Goal: Information Seeking & Learning: Check status

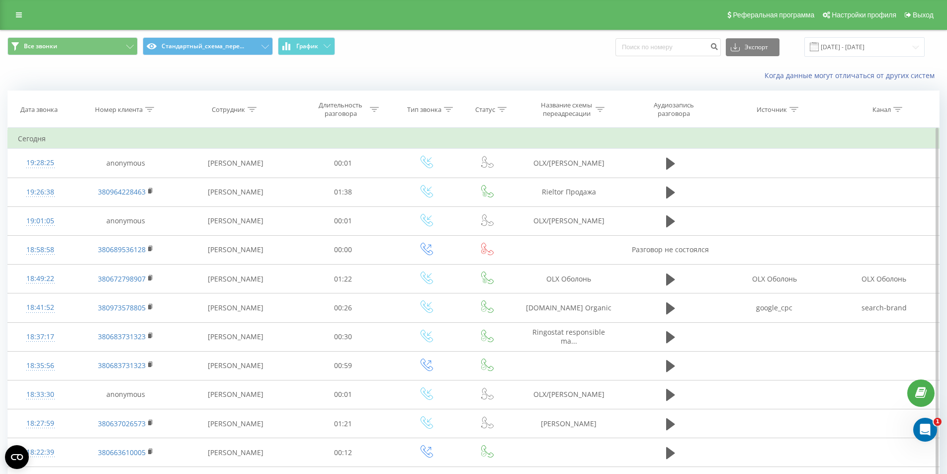
click at [148, 105] on div at bounding box center [149, 109] width 9 height 8
click at [113, 181] on input "text" at bounding box center [125, 180] width 87 height 17
paste input "380964228463"
click at [150, 200] on span "OK" at bounding box center [147, 199] width 28 height 15
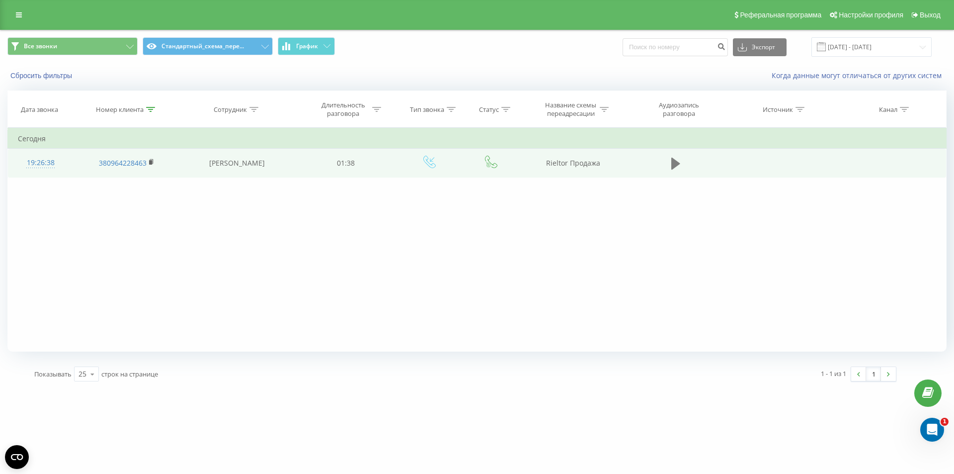
click at [672, 166] on icon at bounding box center [675, 164] width 9 height 12
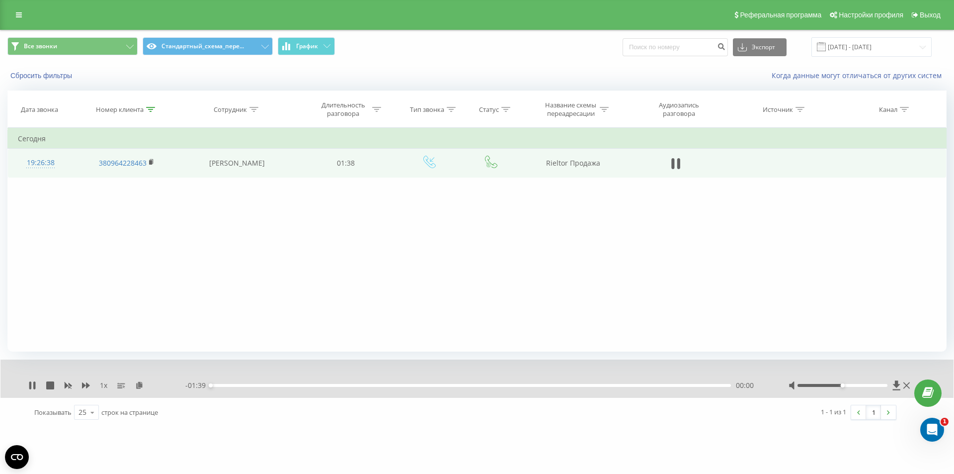
click at [230, 384] on div "00:00" at bounding box center [471, 385] width 520 height 3
click at [151, 109] on icon at bounding box center [150, 109] width 9 height 5
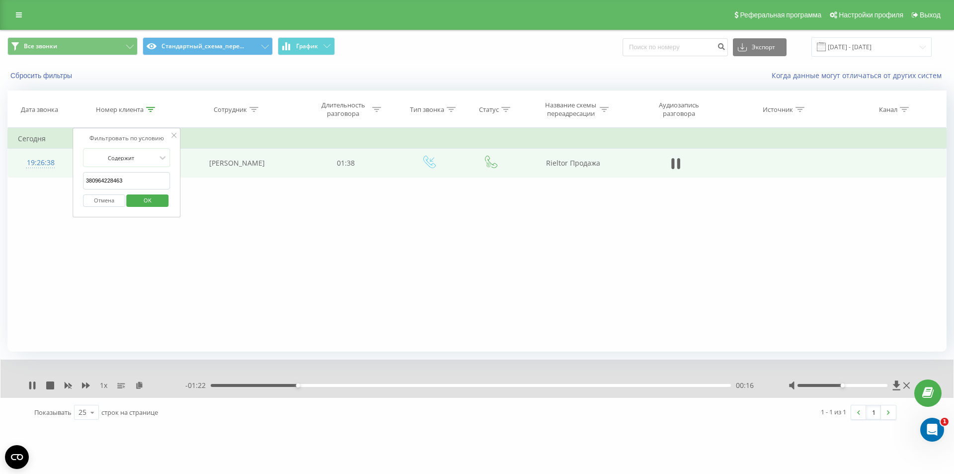
click at [130, 178] on input "380964228463" at bounding box center [126, 180] width 87 height 17
paste input "688967238"
click at [151, 206] on span "OK" at bounding box center [148, 199] width 28 height 15
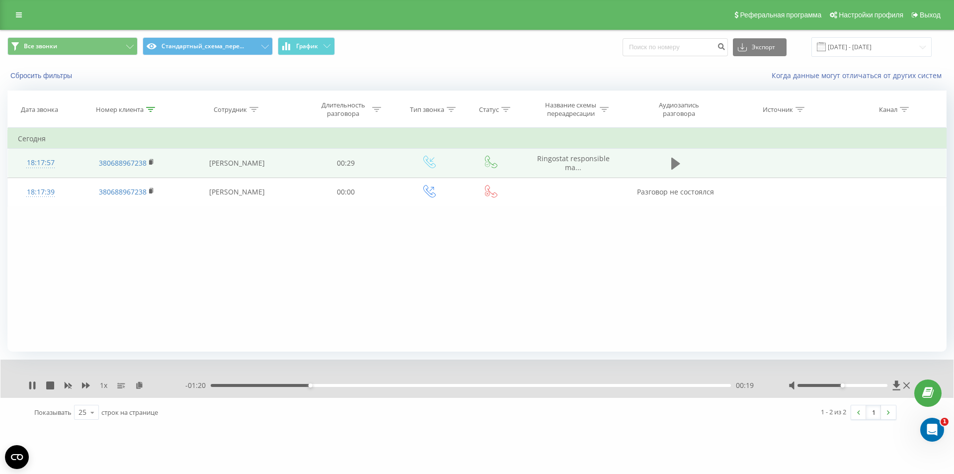
click at [673, 162] on icon at bounding box center [675, 164] width 9 height 12
click at [676, 163] on icon at bounding box center [675, 164] width 9 height 14
click at [149, 109] on icon at bounding box center [150, 109] width 9 height 5
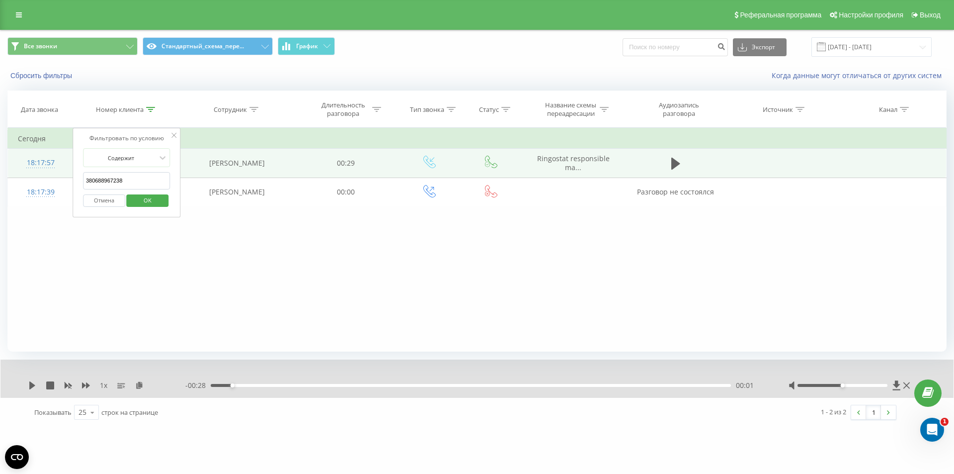
click at [125, 177] on input "380688967238" at bounding box center [126, 180] width 87 height 17
paste input "380677710989"
click at [147, 200] on span "OK" at bounding box center [148, 199] width 28 height 15
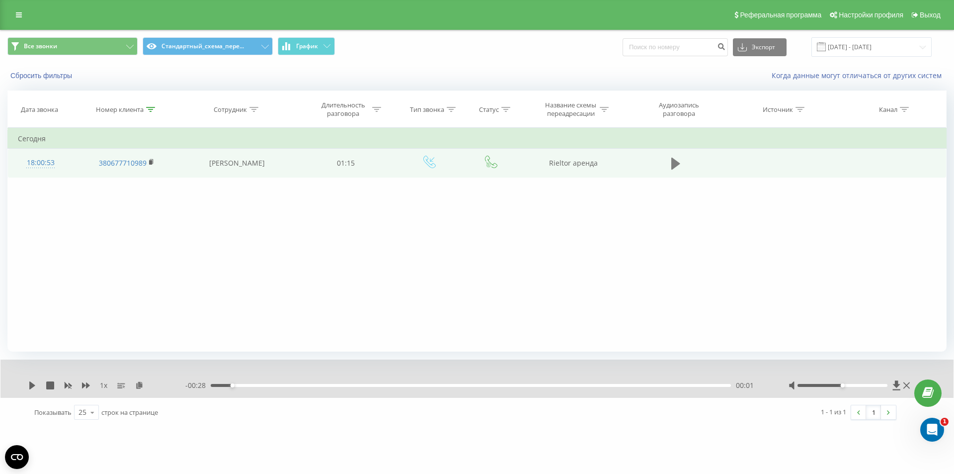
click at [672, 164] on icon at bounding box center [675, 164] width 9 height 12
drag, startPoint x: 229, startPoint y: 385, endPoint x: 247, endPoint y: 384, distance: 18.5
click at [234, 384] on div "00:00" at bounding box center [471, 385] width 520 height 3
click at [260, 385] on div "00:03" at bounding box center [471, 385] width 520 height 3
click at [314, 385] on div "00:15" at bounding box center [471, 385] width 520 height 3
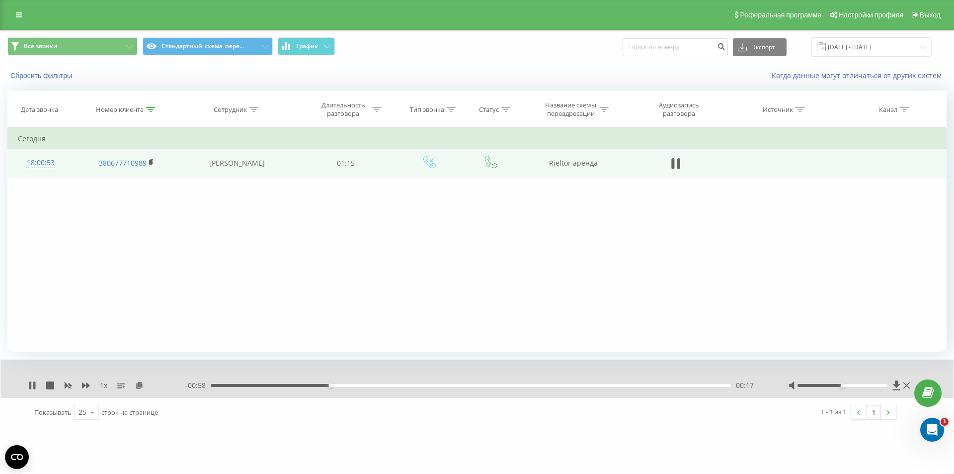
click at [357, 386] on div "00:17" at bounding box center [471, 385] width 520 height 3
click at [392, 385] on div "00:22" at bounding box center [471, 385] width 520 height 3
drag, startPoint x: 428, startPoint y: 386, endPoint x: 441, endPoint y: 386, distance: 12.9
click at [429, 386] on div "00:27" at bounding box center [471, 385] width 520 height 3
click at [466, 385] on div "00:32" at bounding box center [471, 385] width 520 height 3
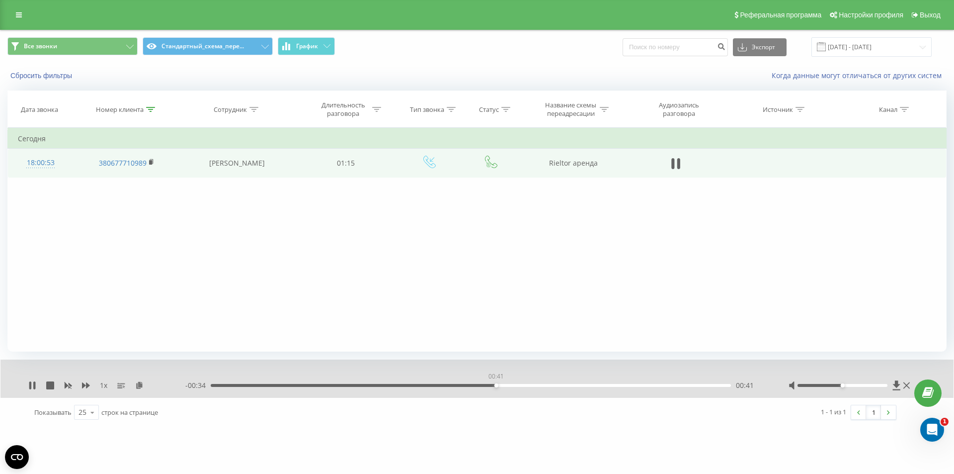
click at [496, 384] on div "00:41" at bounding box center [471, 385] width 520 height 3
click at [543, 384] on div "00:43" at bounding box center [471, 385] width 520 height 3
click at [573, 384] on div "00:49" at bounding box center [471, 385] width 520 height 3
click at [596, 384] on div "00:56" at bounding box center [471, 385] width 520 height 3
drag, startPoint x: 145, startPoint y: 109, endPoint x: 152, endPoint y: 107, distance: 6.6
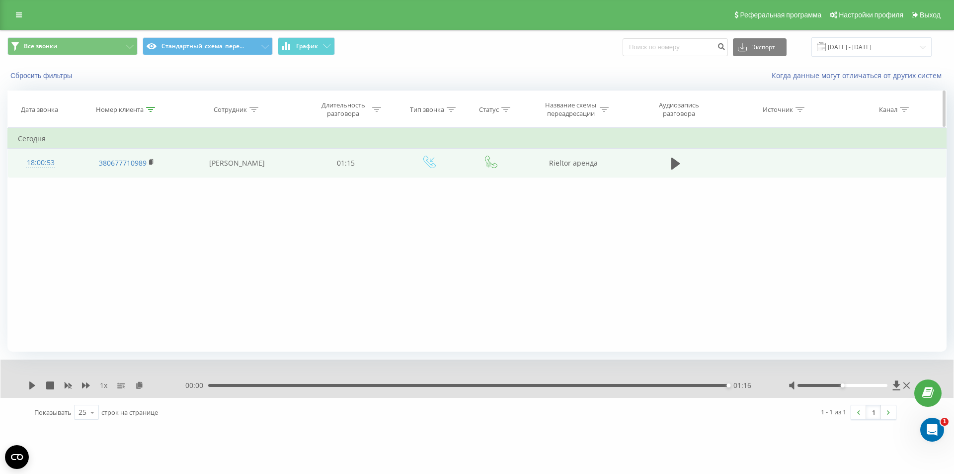
click at [146, 109] on div "Номер клиента" at bounding box center [125, 109] width 59 height 8
click at [152, 107] on icon at bounding box center [150, 109] width 9 height 5
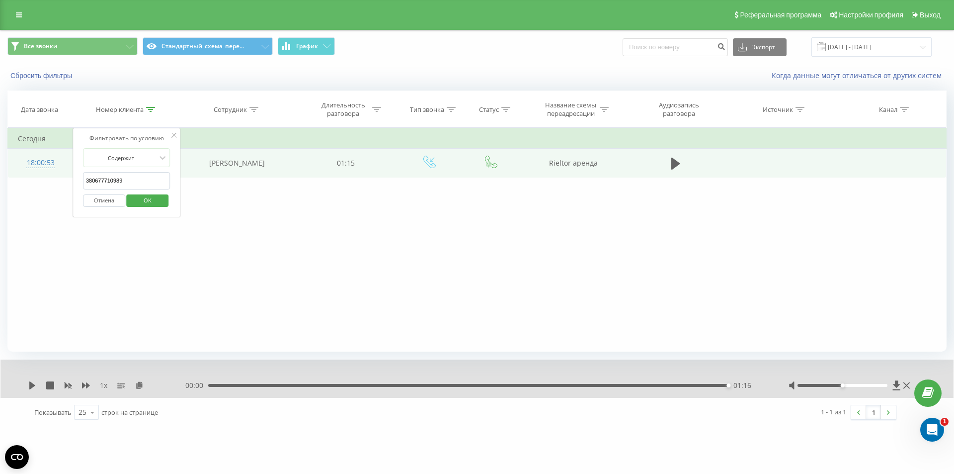
click at [125, 183] on input "380677710989" at bounding box center [126, 180] width 87 height 17
paste input "380689536128"
click at [141, 203] on span "OK" at bounding box center [148, 199] width 28 height 15
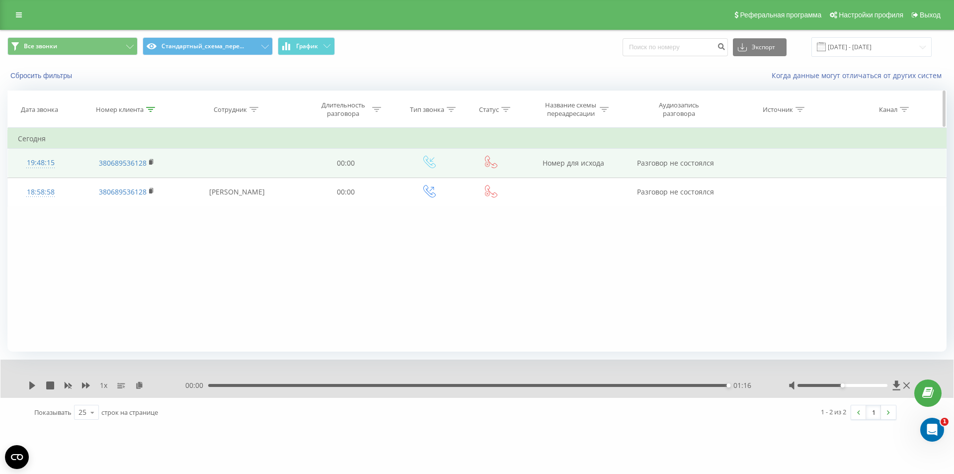
click at [150, 112] on div at bounding box center [150, 109] width 9 height 8
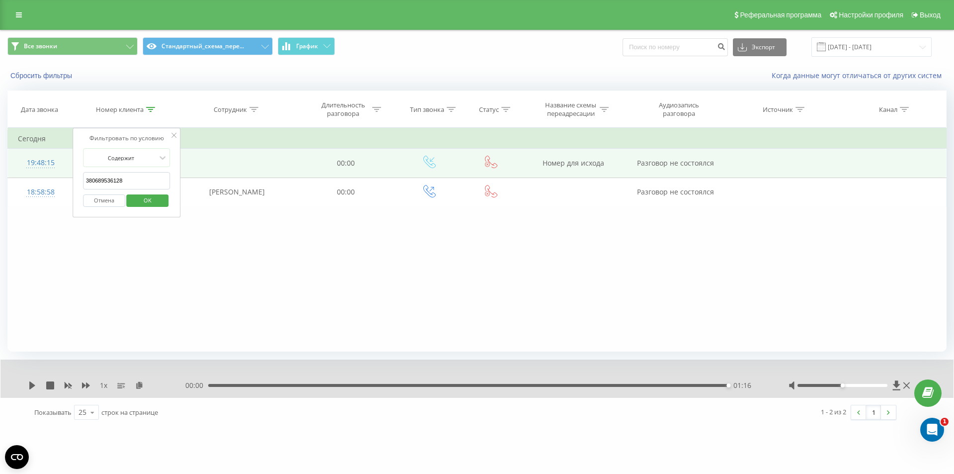
click at [133, 172] on input "380689536128" at bounding box center [126, 180] width 87 height 17
paste input "5876302"
click at [150, 200] on span "OK" at bounding box center [148, 199] width 28 height 15
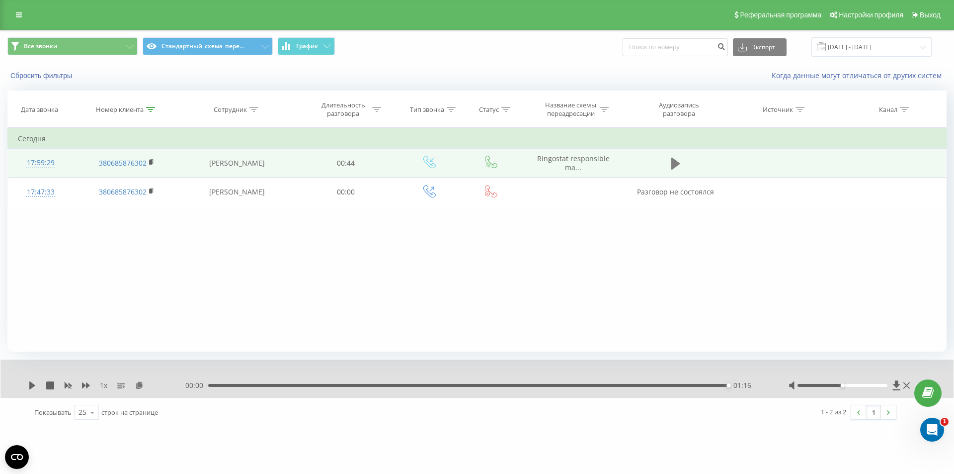
click at [673, 168] on icon at bounding box center [675, 164] width 9 height 12
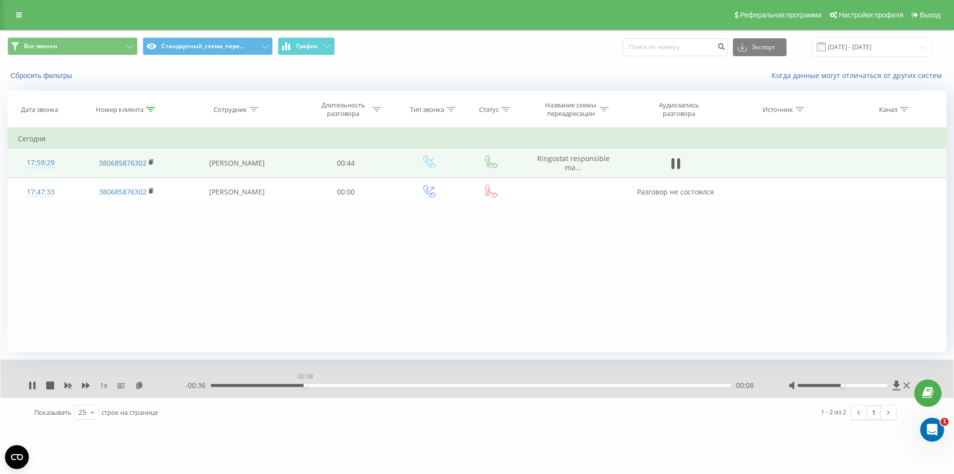
drag, startPoint x: 305, startPoint y: 384, endPoint x: 524, endPoint y: 302, distance: 234.0
click at [308, 384] on div "00:08" at bounding box center [471, 385] width 520 height 3
click at [676, 160] on icon at bounding box center [675, 164] width 9 height 14
drag, startPoint x: 675, startPoint y: 165, endPoint x: 502, endPoint y: 316, distance: 230.0
click at [674, 169] on icon at bounding box center [675, 164] width 9 height 14
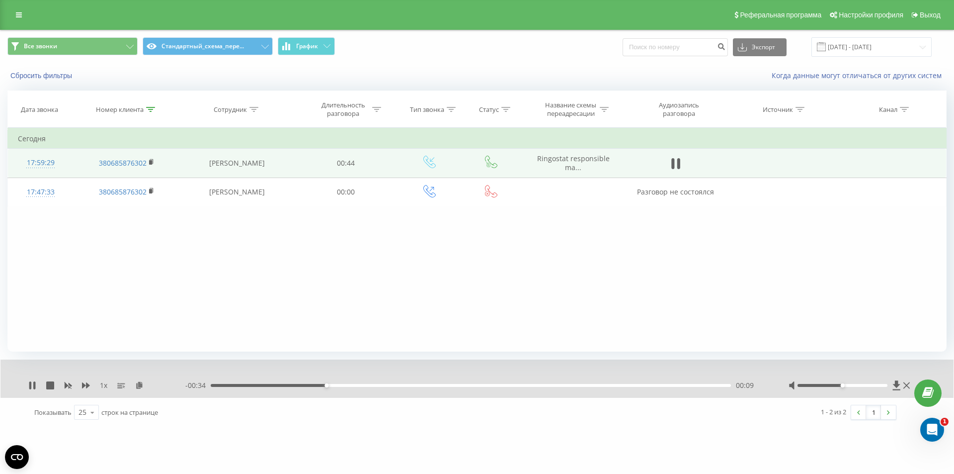
click at [384, 386] on div "00:09" at bounding box center [471, 385] width 520 height 3
click at [678, 164] on icon at bounding box center [678, 163] width 3 height 11
drag, startPoint x: 148, startPoint y: 106, endPoint x: 156, endPoint y: 112, distance: 9.5
click at [148, 106] on div at bounding box center [150, 109] width 9 height 8
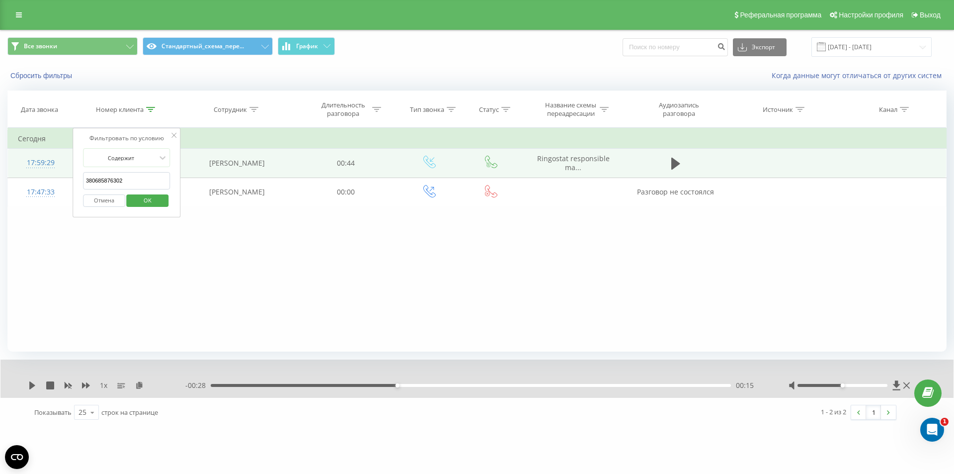
click at [126, 179] on input "380685876302" at bounding box center [126, 180] width 87 height 17
paste input "380933995828"
click at [145, 199] on span "OK" at bounding box center [148, 199] width 28 height 15
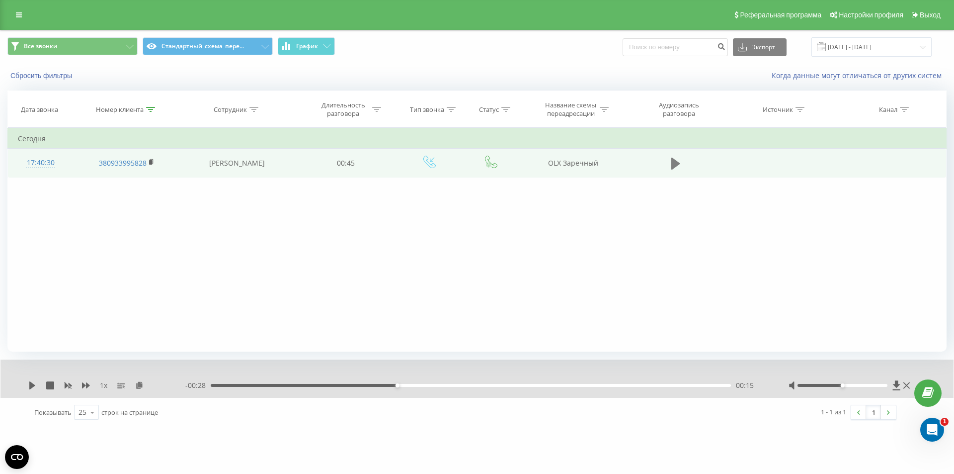
drag, startPoint x: 676, startPoint y: 166, endPoint x: 662, endPoint y: 157, distance: 17.1
click at [676, 166] on icon at bounding box center [675, 164] width 9 height 12
click at [248, 385] on div "00:00" at bounding box center [471, 385] width 520 height 3
click at [288, 386] on div "00:03" at bounding box center [471, 385] width 520 height 3
click at [152, 112] on div at bounding box center [150, 109] width 9 height 8
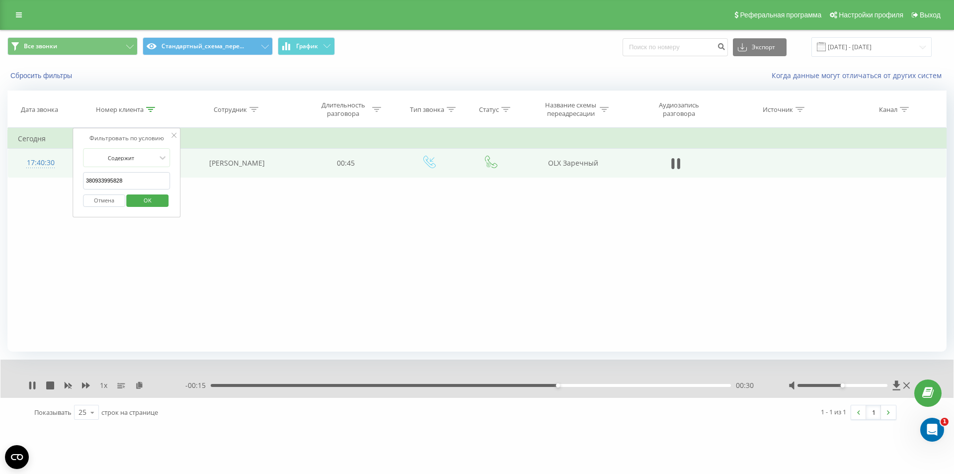
click at [121, 178] on input "380933995828" at bounding box center [126, 180] width 87 height 17
paste input "38063257980"
click at [146, 199] on span "OK" at bounding box center [148, 199] width 28 height 15
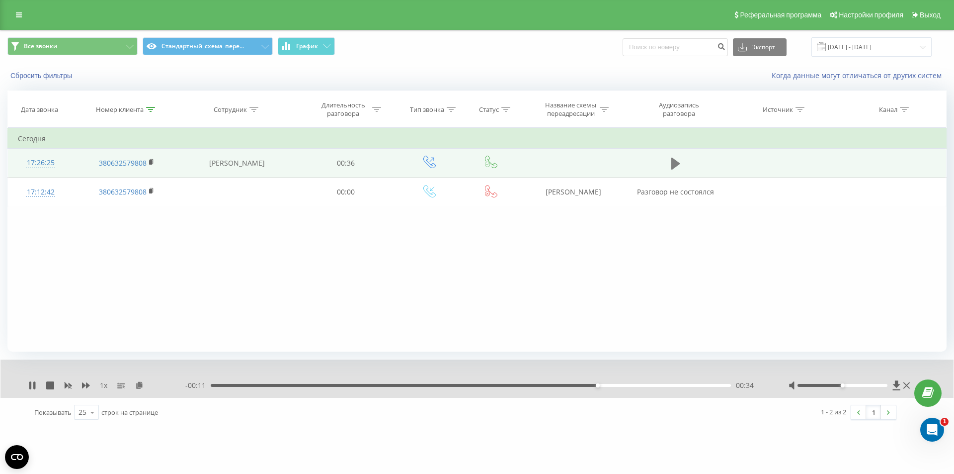
click at [673, 163] on icon at bounding box center [675, 164] width 9 height 12
click at [274, 386] on div "00:04" at bounding box center [471, 385] width 520 height 3
click at [447, 385] on div "00:16" at bounding box center [471, 385] width 520 height 3
click at [507, 384] on div "00:20" at bounding box center [471, 385] width 520 height 3
click at [678, 164] on icon at bounding box center [678, 163] width 3 height 11
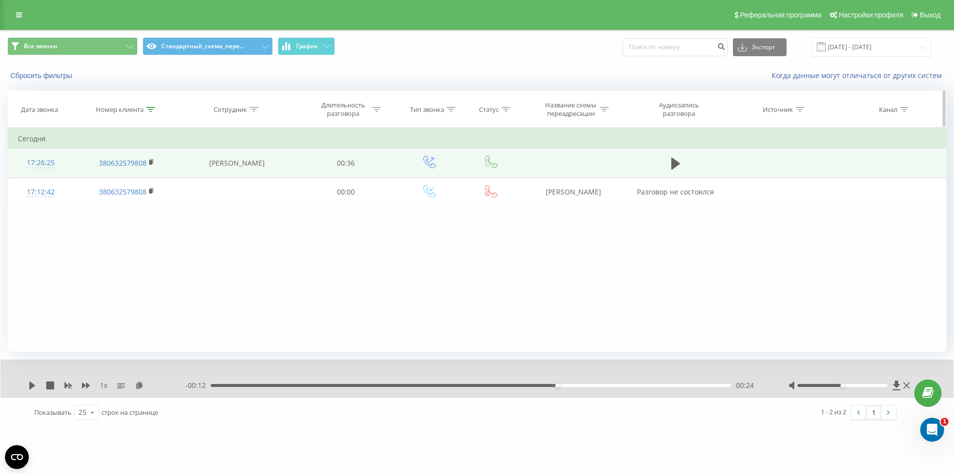
click at [150, 105] on div at bounding box center [150, 109] width 9 height 8
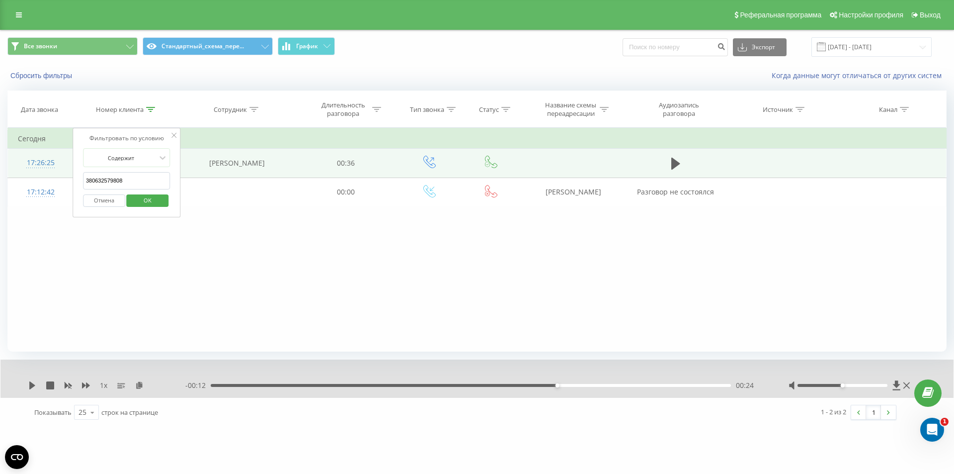
click at [127, 185] on input "380632579808" at bounding box center [126, 180] width 87 height 17
paste input "380952606160"
click at [146, 202] on span "OK" at bounding box center [148, 199] width 28 height 15
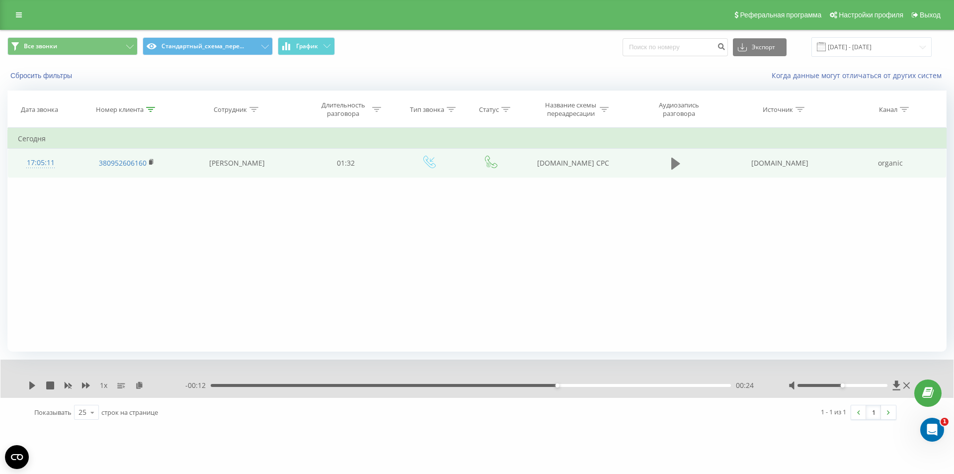
click at [677, 163] on icon at bounding box center [675, 164] width 9 height 12
click at [149, 112] on div at bounding box center [150, 109] width 9 height 8
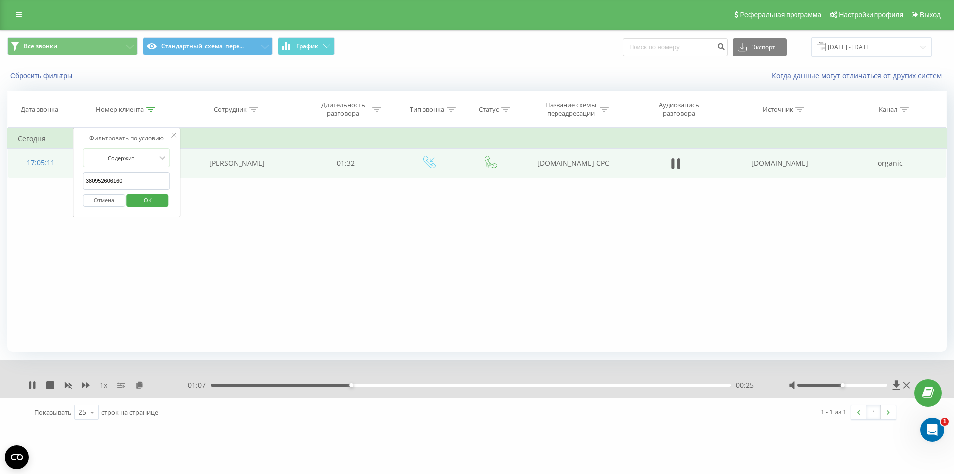
click at [124, 181] on input "380952606160" at bounding box center [126, 180] width 87 height 17
drag, startPoint x: 124, startPoint y: 181, endPoint x: 130, endPoint y: 185, distance: 7.5
click at [124, 181] on input "380952606160" at bounding box center [126, 180] width 87 height 17
paste input "380976584705"
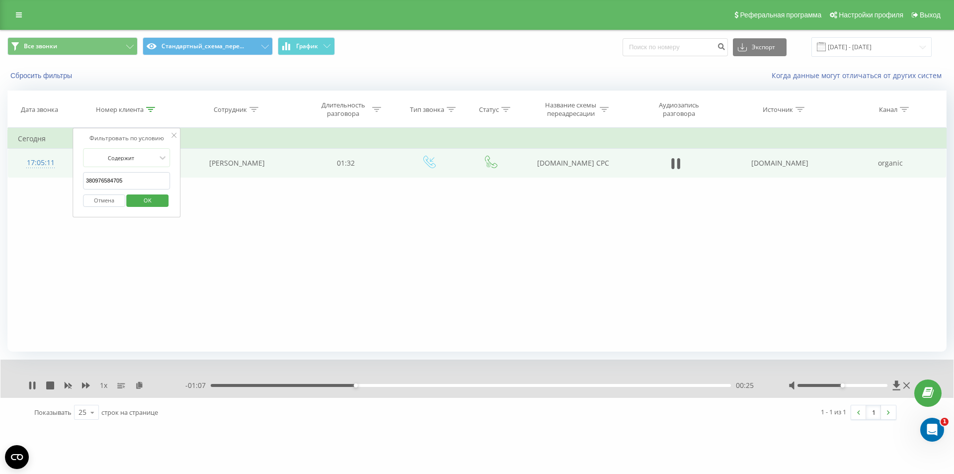
click at [148, 200] on span "OK" at bounding box center [148, 199] width 28 height 15
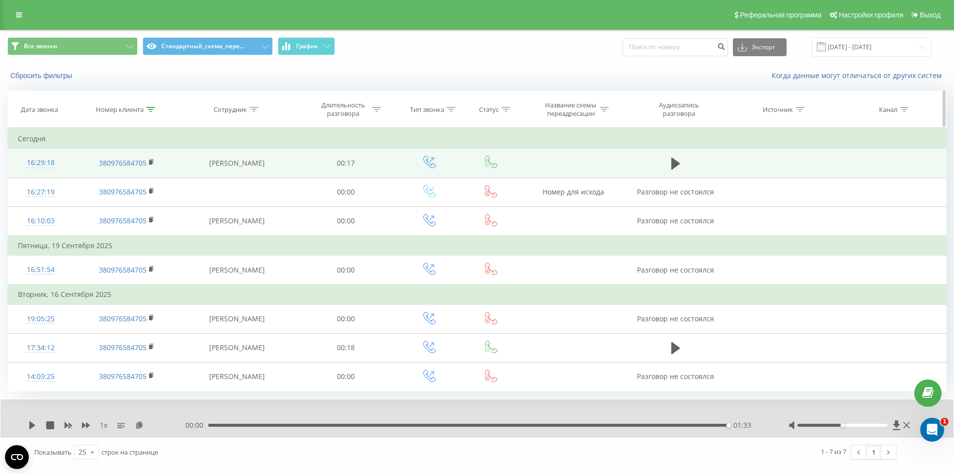
click at [152, 108] on icon at bounding box center [150, 109] width 9 height 5
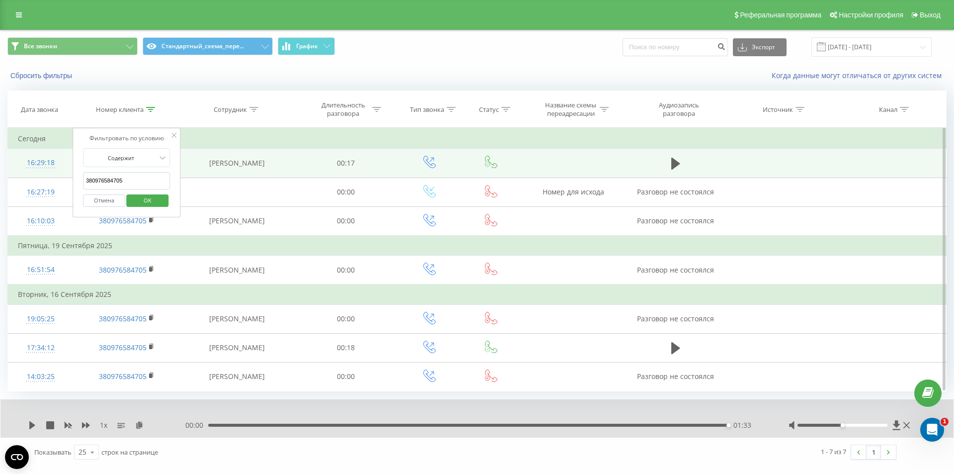
click at [118, 181] on input "380976584705" at bounding box center [126, 180] width 87 height 17
paste input "380996457886"
click at [149, 198] on span "OK" at bounding box center [148, 199] width 28 height 15
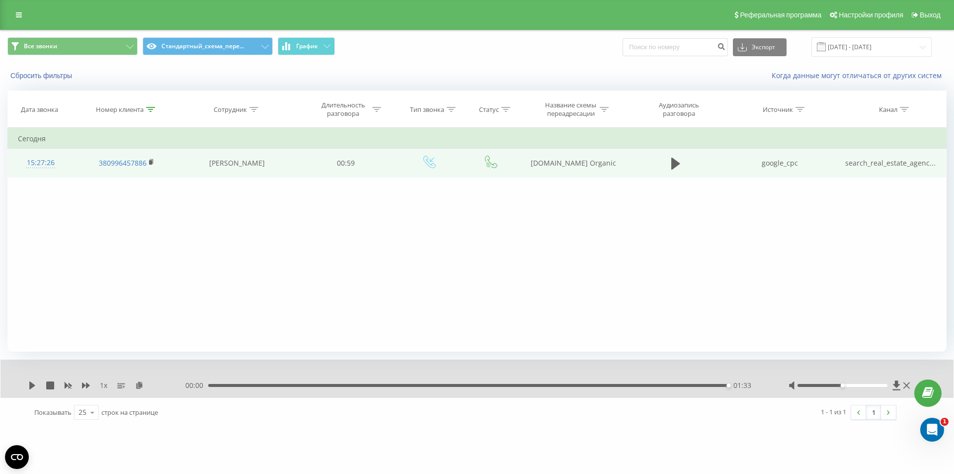
click at [252, 219] on div "Фильтровать по условию Содержит 380996457886 Отмена OK Фильтровать по условию С…" at bounding box center [476, 240] width 939 height 224
click at [226, 368] on div at bounding box center [470, 372] width 707 height 11
click at [672, 167] on icon at bounding box center [675, 164] width 9 height 12
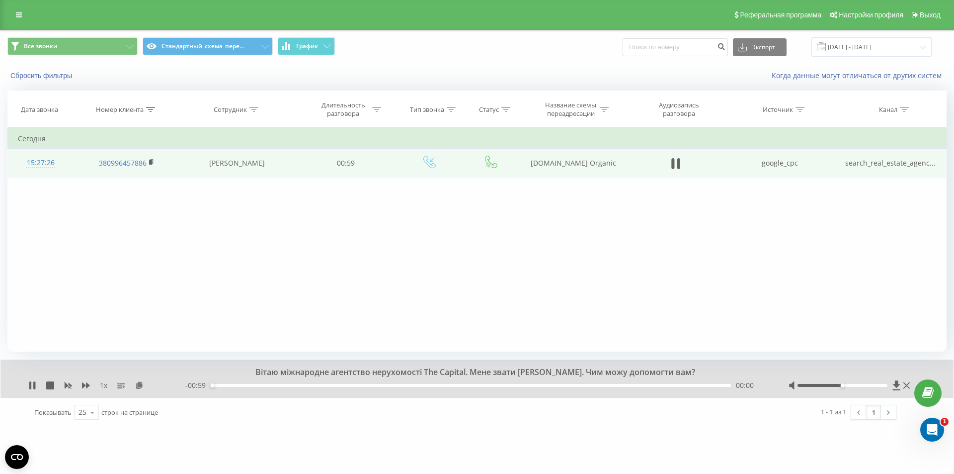
click at [231, 385] on div "00:00" at bounding box center [471, 385] width 520 height 3
click at [269, 386] on div "00:04" at bounding box center [471, 385] width 520 height 3
click at [674, 161] on icon at bounding box center [672, 163] width 3 height 11
click at [142, 111] on div "Номер клиента" at bounding box center [120, 109] width 48 height 8
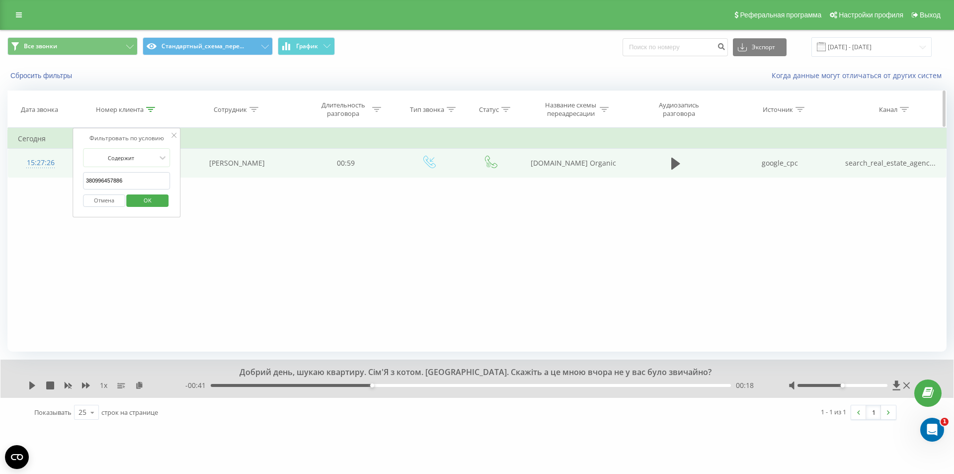
click at [150, 111] on icon at bounding box center [150, 109] width 9 height 5
click at [150, 110] on icon at bounding box center [150, 109] width 9 height 5
click at [112, 183] on input "380996457886" at bounding box center [126, 180] width 87 height 17
paste input "72828557"
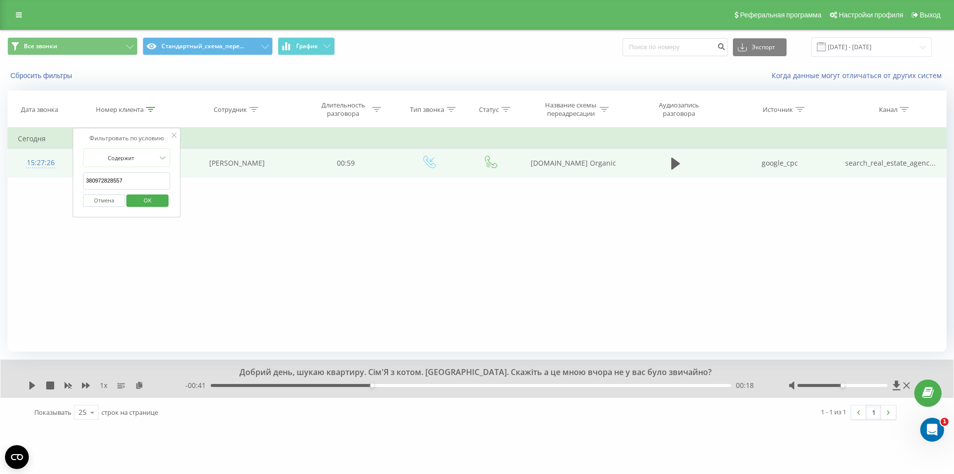
click at [145, 198] on span "OK" at bounding box center [148, 199] width 28 height 15
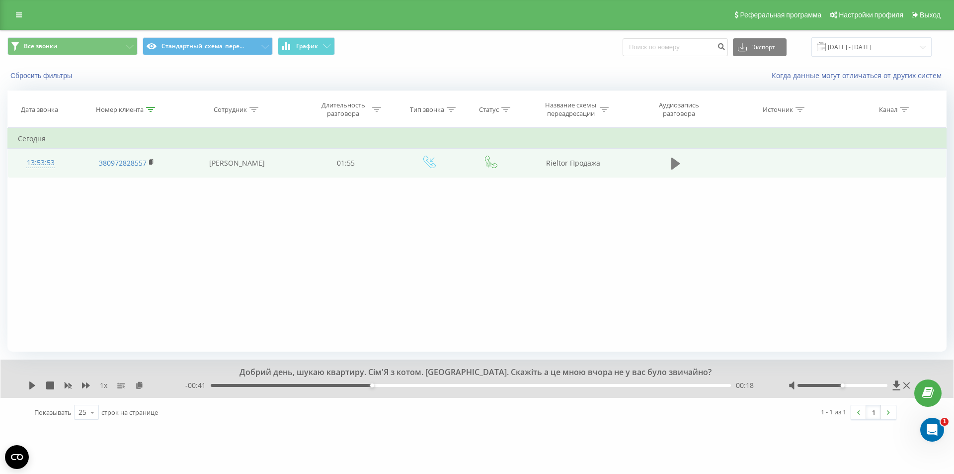
click at [674, 164] on icon at bounding box center [675, 164] width 9 height 12
click at [252, 386] on div "00:09" at bounding box center [471, 385] width 520 height 3
click at [293, 383] on div "- 01:43 00:12 00:12" at bounding box center [474, 385] width 579 height 10
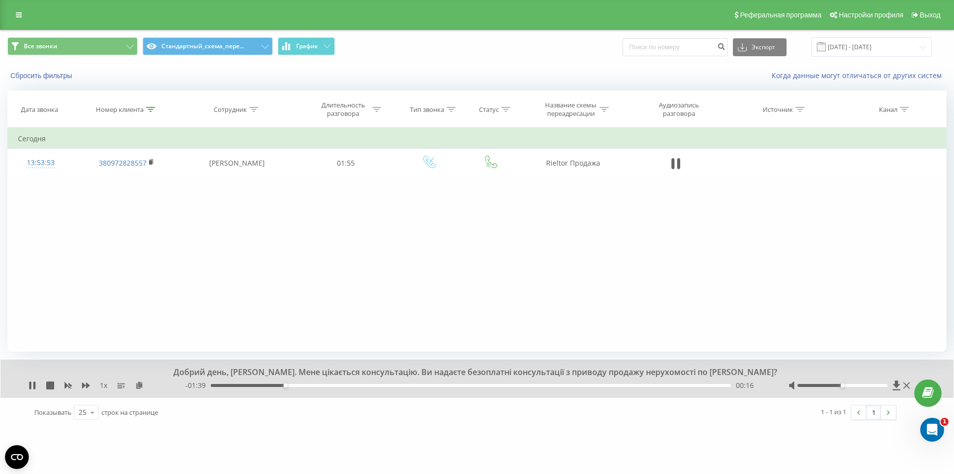
drag, startPoint x: 678, startPoint y: 166, endPoint x: 521, endPoint y: 18, distance: 215.5
click at [677, 166] on icon at bounding box center [678, 163] width 3 height 11
drag, startPoint x: 680, startPoint y: 158, endPoint x: 593, endPoint y: 235, distance: 116.5
click at [680, 158] on button at bounding box center [676, 163] width 15 height 15
click at [307, 385] on div "00:17" at bounding box center [471, 385] width 520 height 3
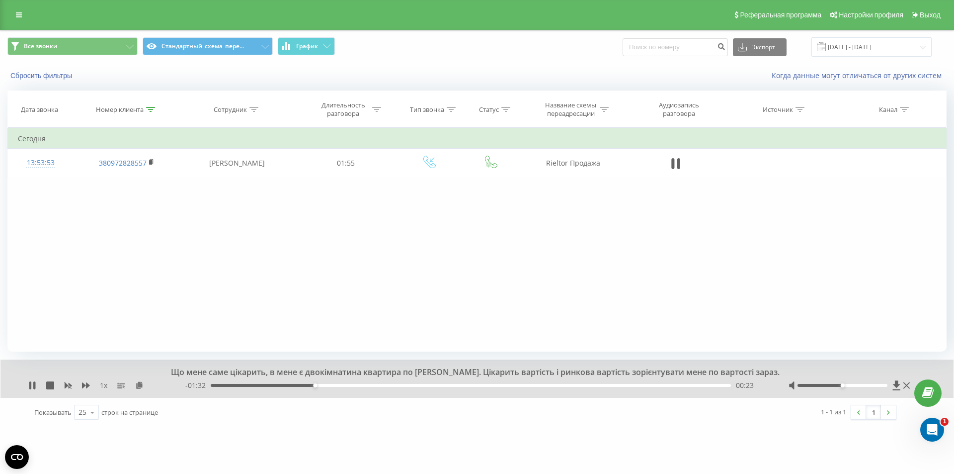
click at [336, 383] on div "- 01:32 00:23 00:23" at bounding box center [474, 385] width 579 height 10
click at [339, 386] on div "00:23" at bounding box center [471, 385] width 520 height 3
click at [364, 384] on div "00:34" at bounding box center [471, 385] width 520 height 3
click at [381, 384] on div "00:34" at bounding box center [471, 385] width 520 height 3
click at [400, 387] on div "00:38" at bounding box center [471, 385] width 520 height 3
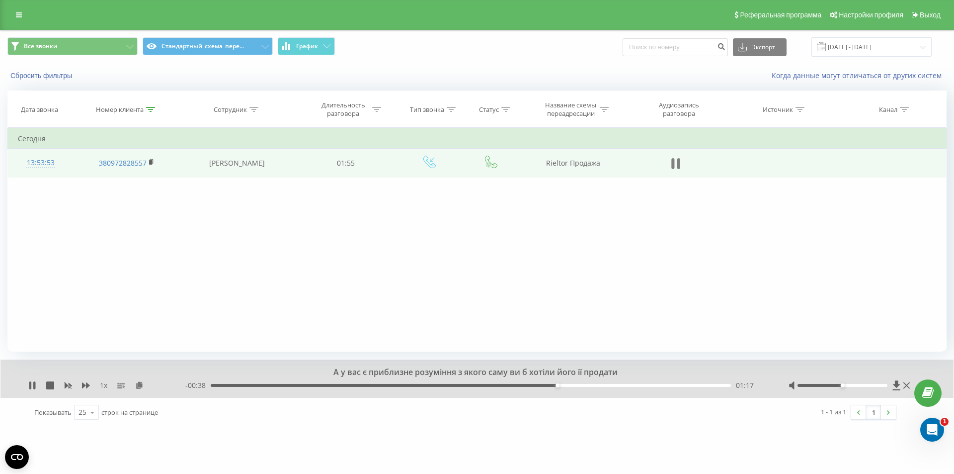
click at [677, 166] on icon at bounding box center [678, 163] width 3 height 11
click at [150, 112] on div at bounding box center [150, 109] width 9 height 8
click at [117, 184] on input "380972828557" at bounding box center [126, 180] width 87 height 17
paste input "686647304"
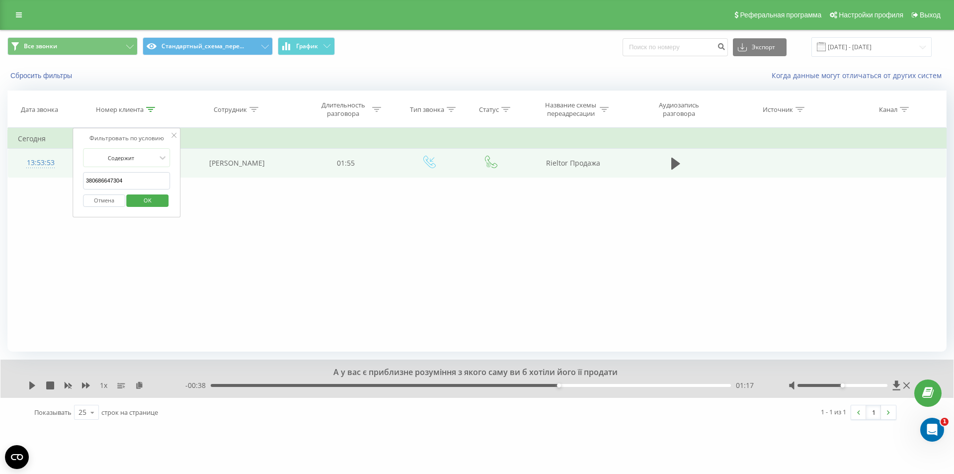
click at [155, 201] on span "OK" at bounding box center [148, 199] width 28 height 15
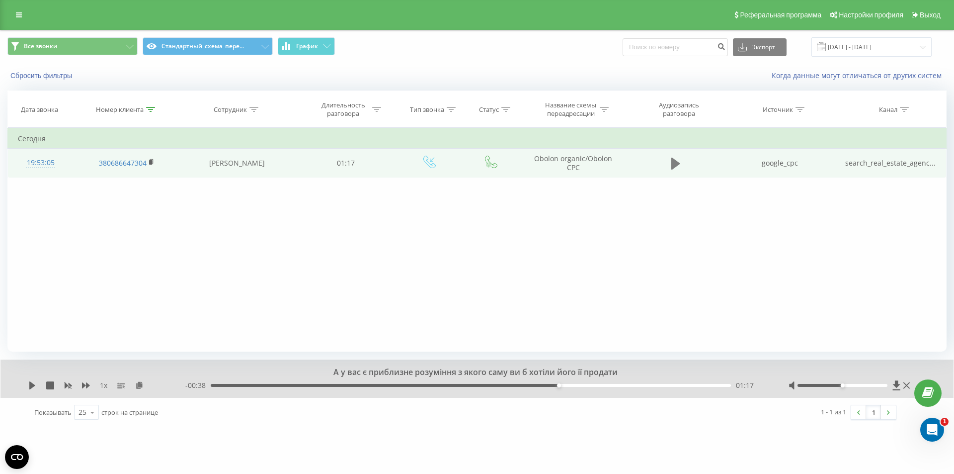
click at [676, 164] on icon at bounding box center [675, 164] width 9 height 12
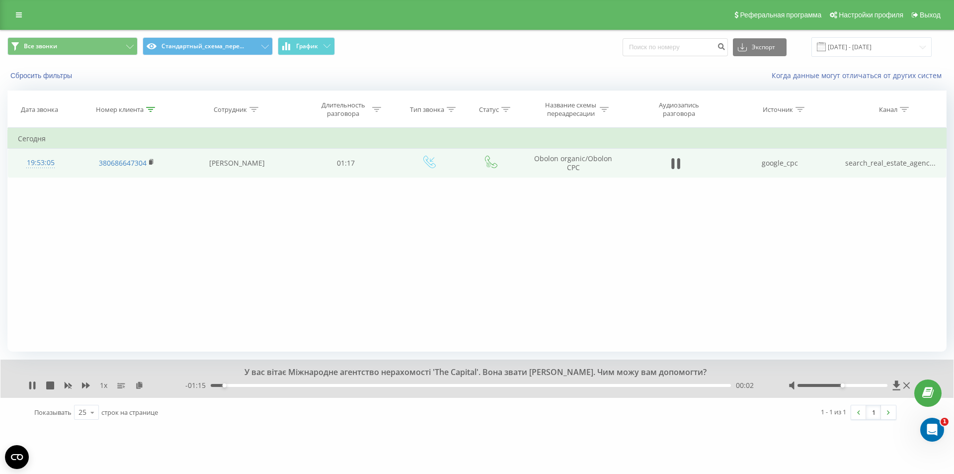
click at [259, 386] on div "00:02" at bounding box center [471, 385] width 520 height 3
click at [148, 108] on icon at bounding box center [150, 109] width 9 height 5
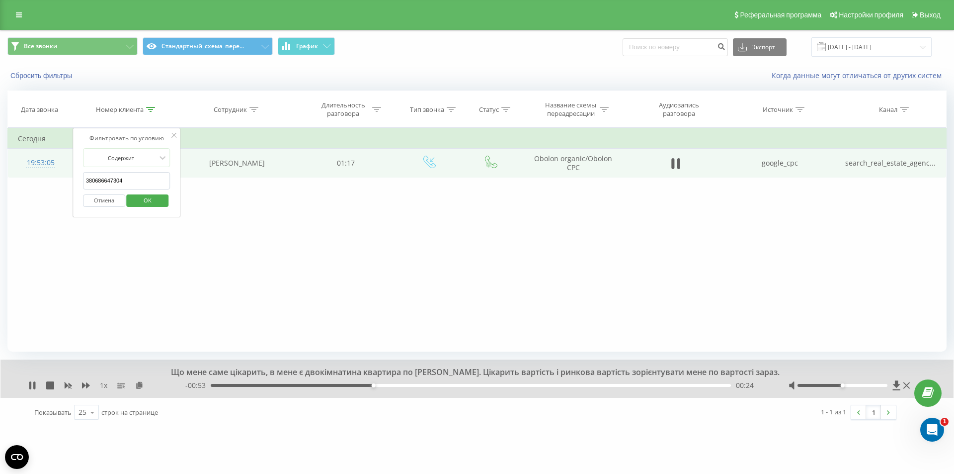
click at [121, 176] on input "380686647304" at bounding box center [126, 180] width 87 height 17
paste input "380963017957"
click at [140, 195] on span "OK" at bounding box center [148, 199] width 28 height 15
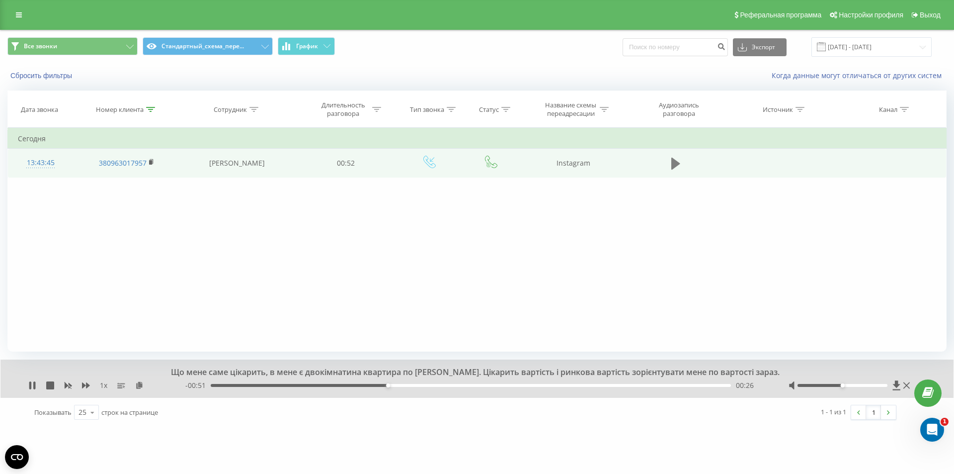
click at [676, 168] on icon at bounding box center [675, 164] width 9 height 14
click at [253, 387] on div "00:00" at bounding box center [471, 385] width 520 height 3
click at [279, 385] on div "00:07" at bounding box center [471, 385] width 520 height 3
click at [316, 385] on div "00:10" at bounding box center [471, 385] width 520 height 3
click at [680, 159] on button at bounding box center [676, 163] width 15 height 15
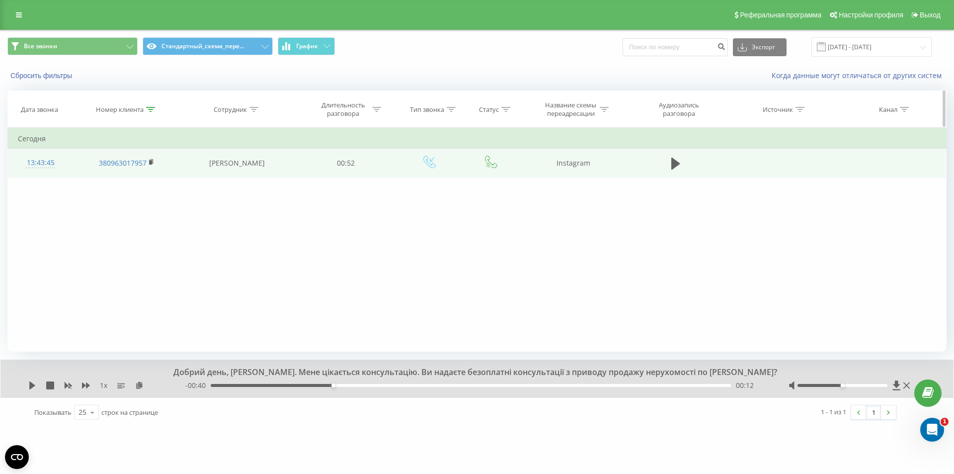
click at [149, 106] on div at bounding box center [150, 109] width 9 height 8
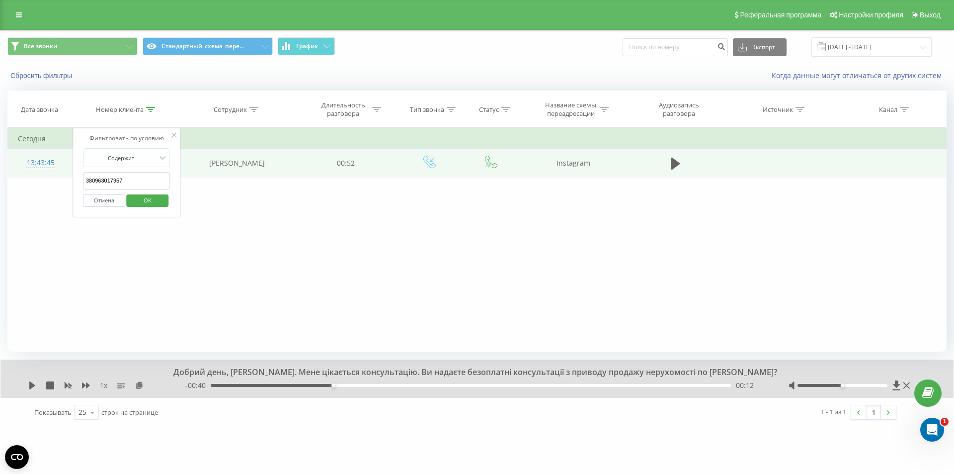
click at [126, 178] on input "380963017957" at bounding box center [126, 180] width 87 height 17
paste input "82169015"
click at [146, 197] on span "OK" at bounding box center [148, 199] width 28 height 15
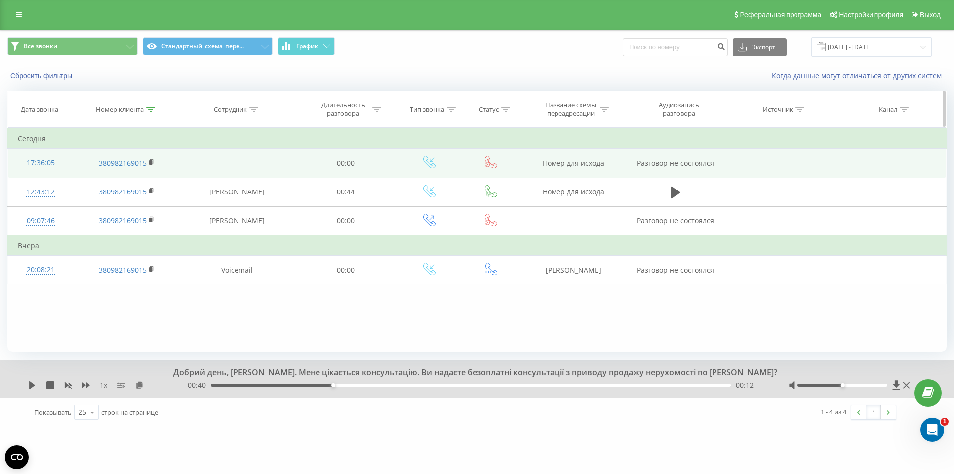
click at [148, 108] on icon at bounding box center [150, 109] width 9 height 5
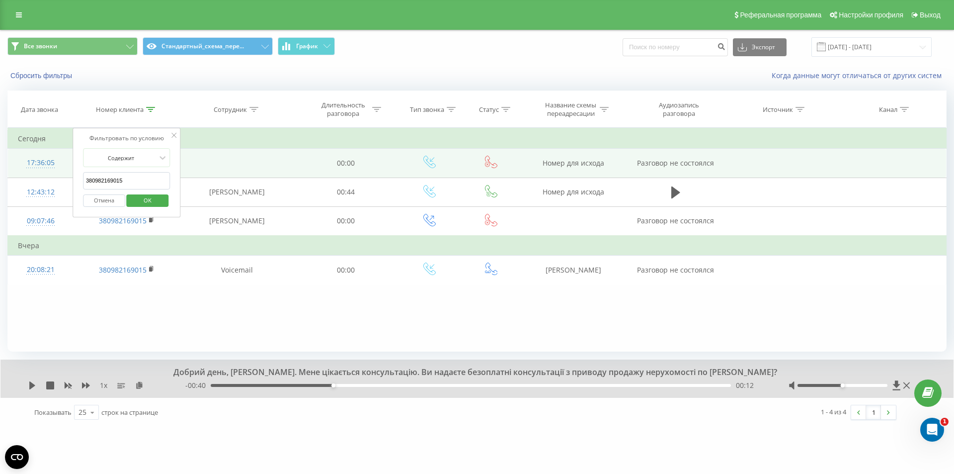
click at [134, 175] on input "380982169015" at bounding box center [126, 180] width 87 height 17
paste input "53906579"
click at [145, 199] on span "OK" at bounding box center [148, 199] width 28 height 15
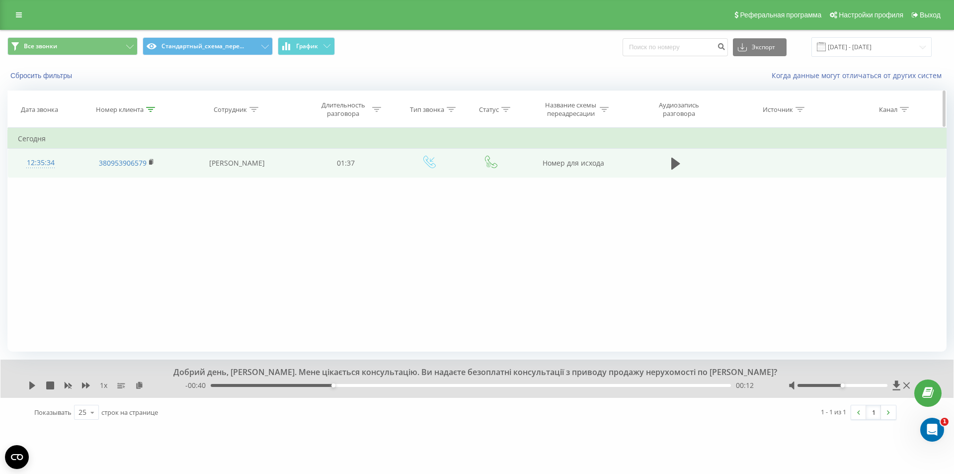
click at [149, 109] on icon at bounding box center [150, 109] width 9 height 5
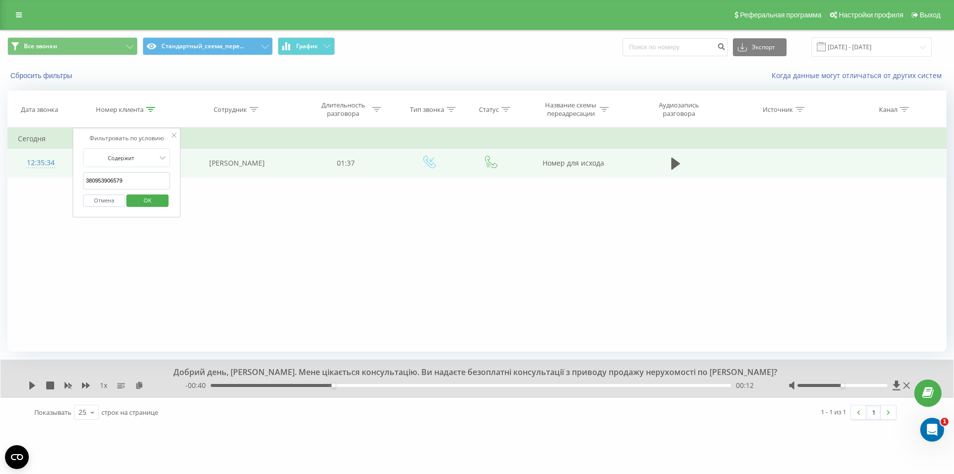
click at [126, 177] on input "380953906579" at bounding box center [126, 180] width 87 height 17
paste input "503613228"
click at [158, 199] on span "OK" at bounding box center [148, 199] width 28 height 15
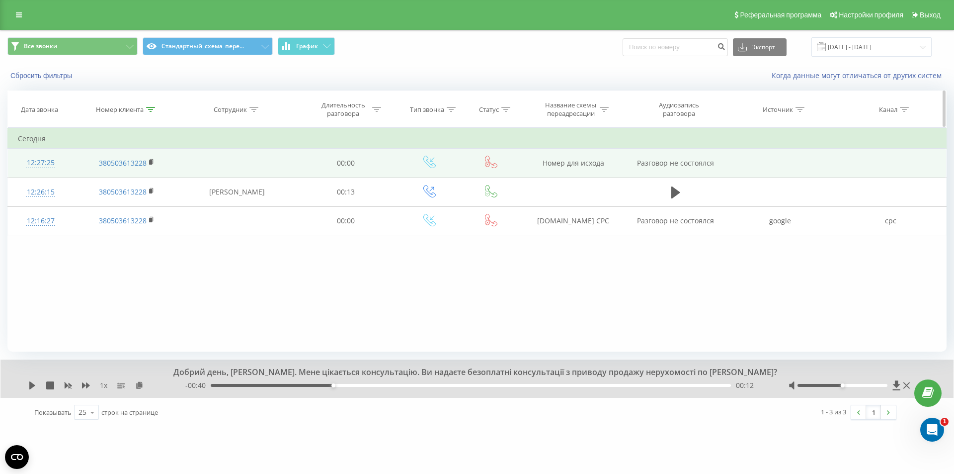
click at [150, 109] on icon at bounding box center [150, 109] width 9 height 5
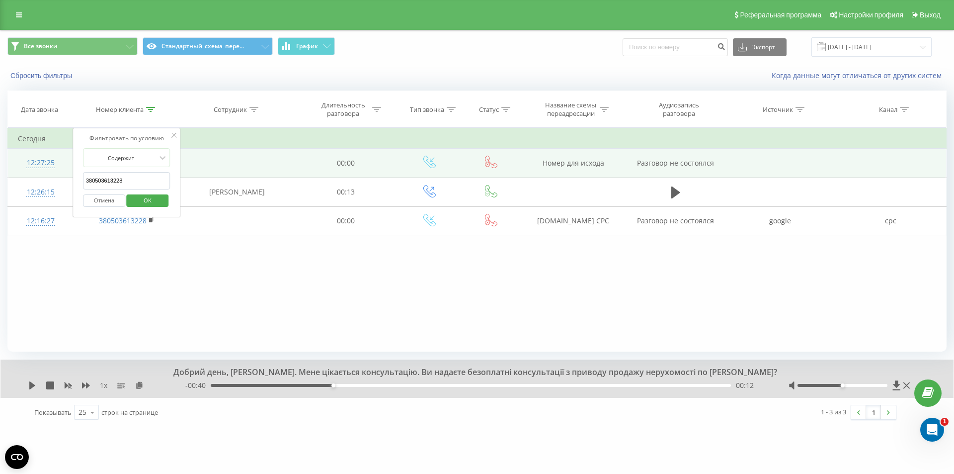
click at [123, 184] on input "380503613228" at bounding box center [126, 180] width 87 height 17
paste input "380680814374"
click at [141, 197] on span "OK" at bounding box center [148, 199] width 28 height 15
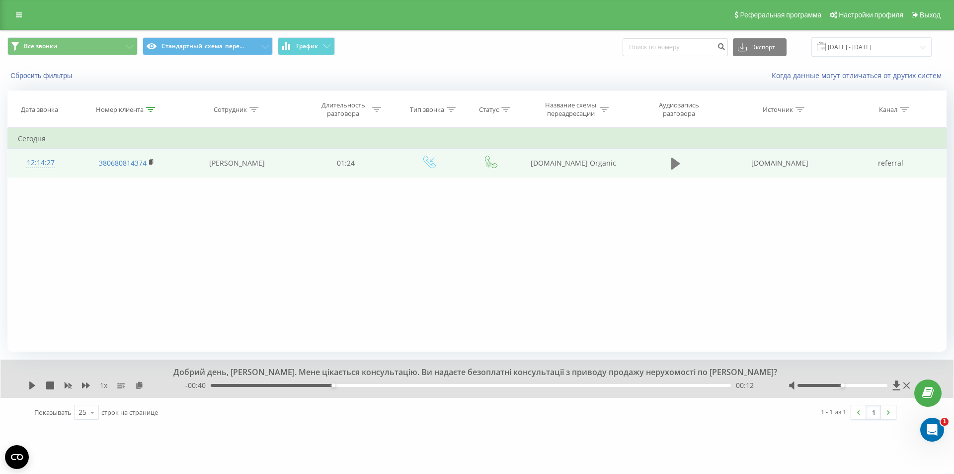
click at [674, 166] on icon at bounding box center [675, 164] width 9 height 12
click at [231, 386] on div "00:00" at bounding box center [471, 385] width 520 height 3
click at [264, 386] on div "00:05" at bounding box center [471, 385] width 520 height 3
click at [332, 385] on div "00:19" at bounding box center [471, 385] width 520 height 3
click at [368, 385] on div "00:21" at bounding box center [471, 385] width 520 height 3
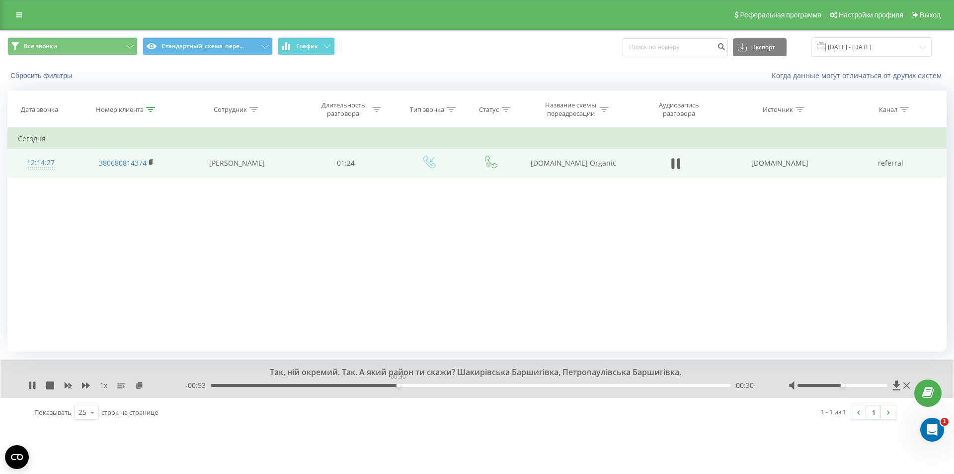
click at [398, 385] on div "00:30" at bounding box center [471, 385] width 520 height 3
click at [443, 384] on div "00:33" at bounding box center [471, 385] width 520 height 3
click at [464, 382] on div "- 00:45 00:38 00:38" at bounding box center [474, 385] width 579 height 10
click at [475, 387] on div "00:39" at bounding box center [471, 385] width 520 height 3
click at [503, 385] on div "00:44" at bounding box center [471, 385] width 520 height 3
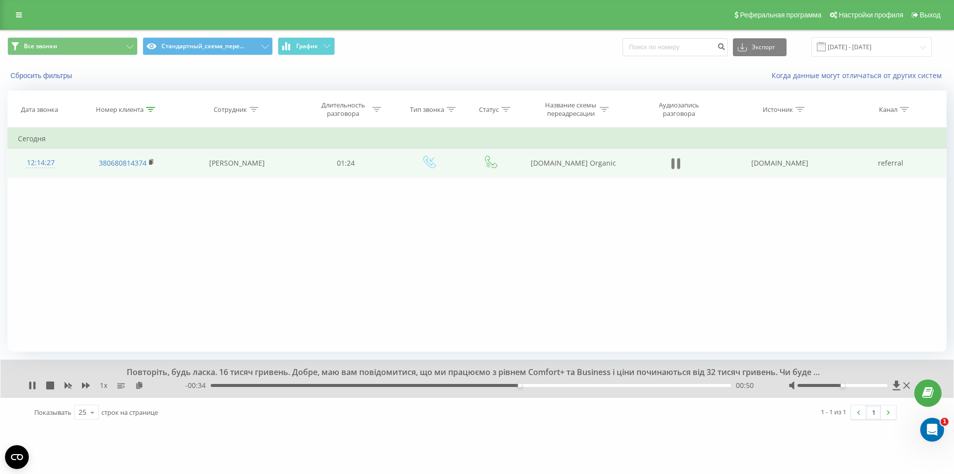
click at [675, 168] on icon at bounding box center [675, 164] width 9 height 14
click at [148, 108] on icon at bounding box center [150, 109] width 9 height 5
click at [129, 177] on input "380680814374" at bounding box center [126, 180] width 87 height 17
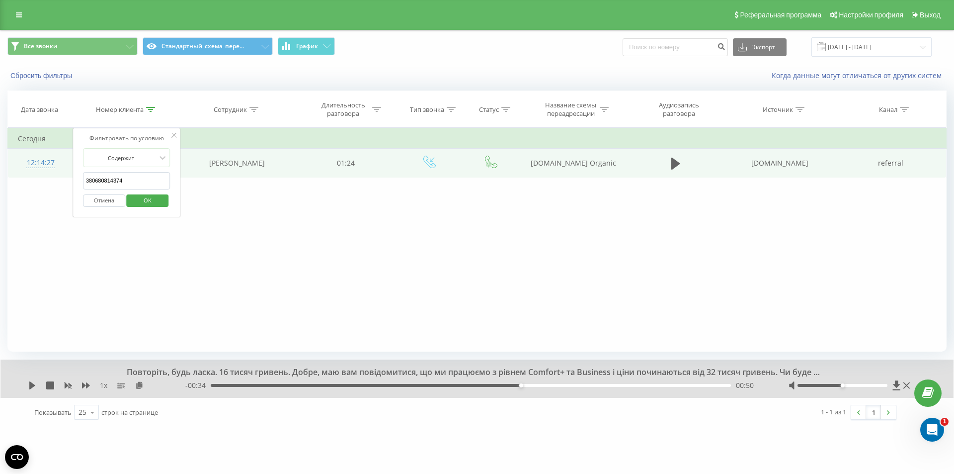
paste input "380631000220"
click at [148, 200] on span "OK" at bounding box center [148, 199] width 28 height 15
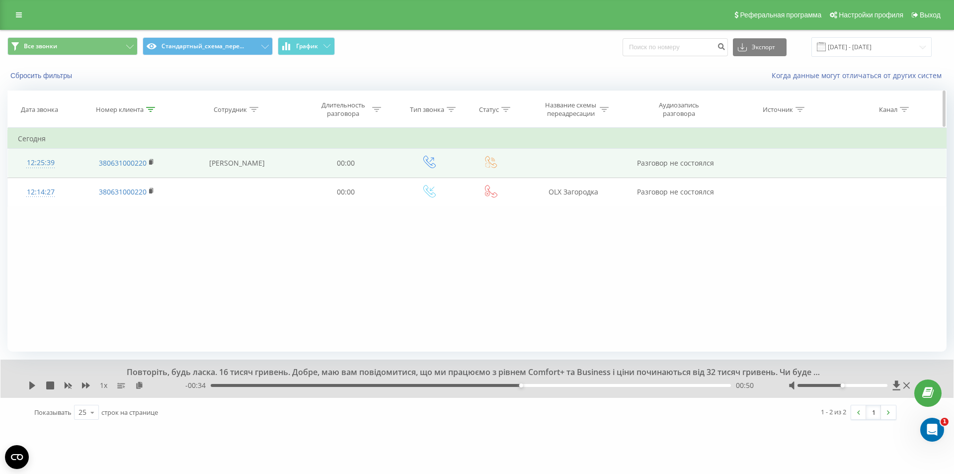
click at [147, 110] on icon at bounding box center [150, 109] width 9 height 5
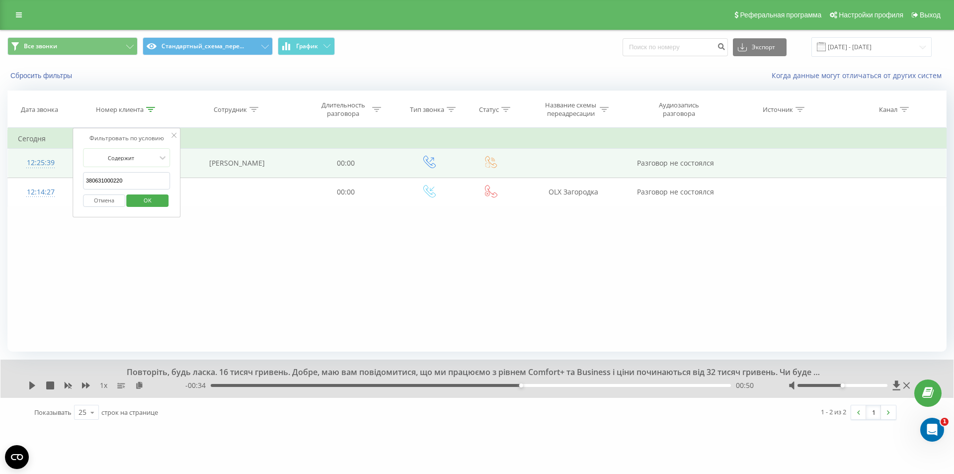
click at [130, 179] on input "380631000220" at bounding box center [126, 180] width 87 height 17
paste input "505358944"
click at [149, 199] on span "OK" at bounding box center [148, 199] width 28 height 15
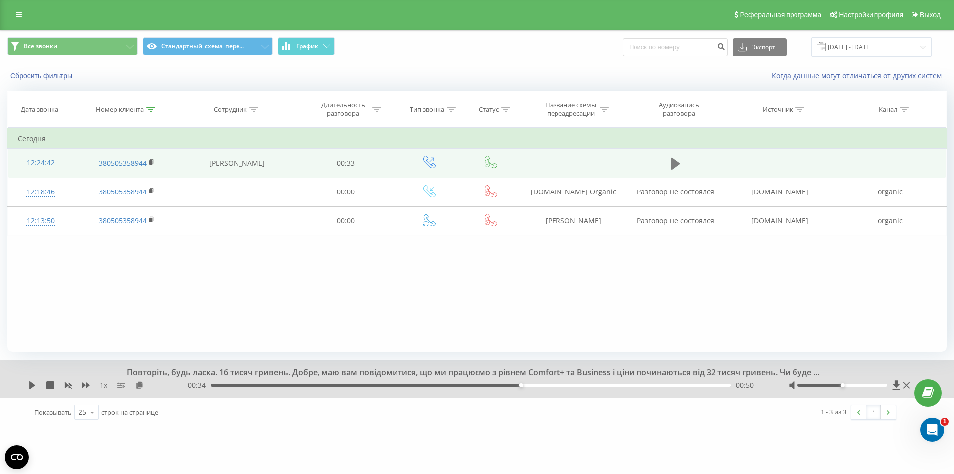
click at [676, 164] on icon at bounding box center [675, 164] width 9 height 12
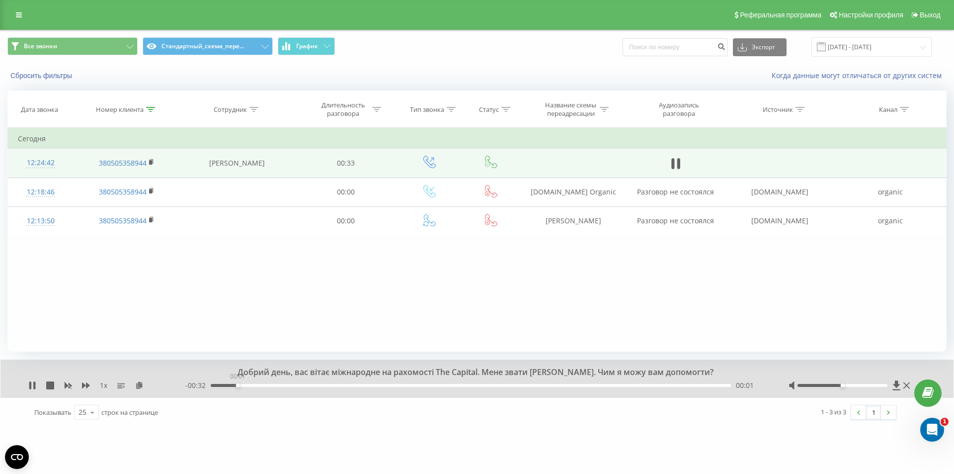
click at [238, 385] on div "00:01" at bounding box center [471, 385] width 520 height 3
click at [265, 387] on div "- 00:31 00:02 00:02" at bounding box center [474, 385] width 579 height 10
click at [276, 384] on div "00:04" at bounding box center [471, 385] width 520 height 3
click at [304, 384] on div "00:04" at bounding box center [471, 385] width 520 height 3
click at [328, 384] on div "00:06" at bounding box center [471, 385] width 520 height 3
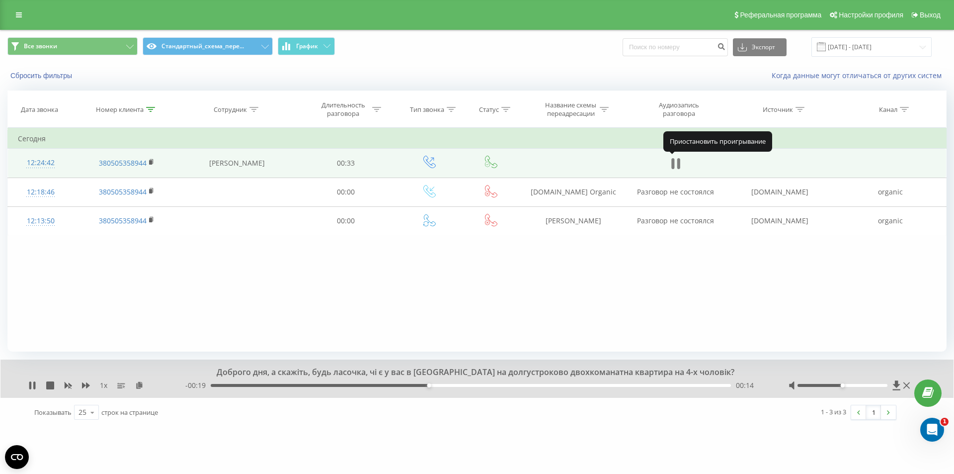
click at [678, 162] on icon at bounding box center [678, 163] width 3 height 11
click at [148, 109] on icon at bounding box center [150, 109] width 9 height 5
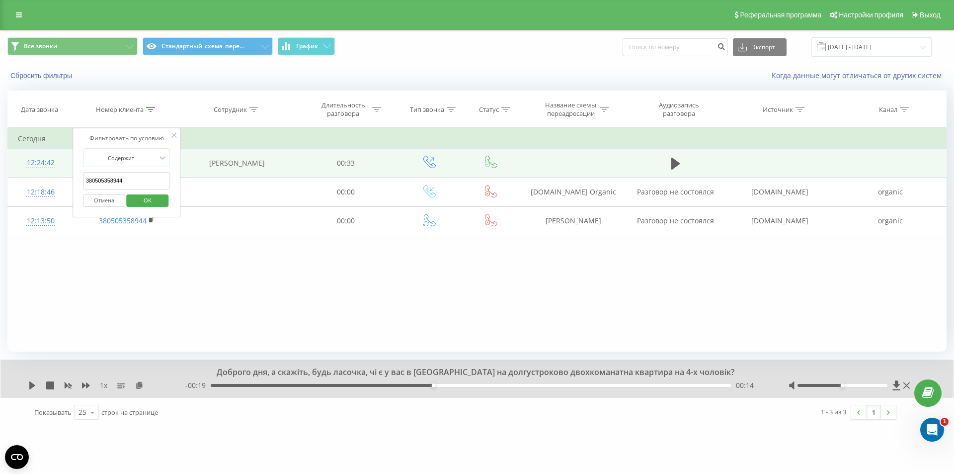
click at [116, 182] on input "380505358944" at bounding box center [126, 180] width 87 height 17
paste input "934331593"
click at [146, 199] on span "OK" at bounding box center [148, 199] width 28 height 15
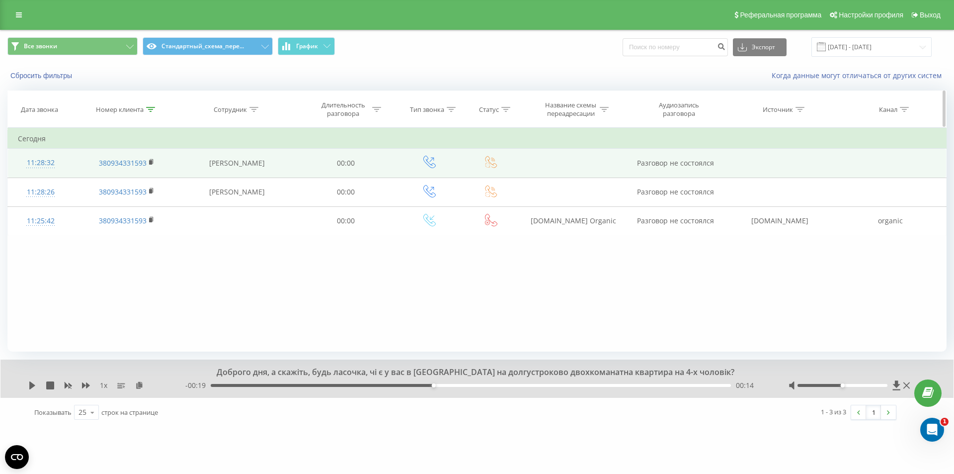
click at [150, 111] on icon at bounding box center [150, 109] width 9 height 5
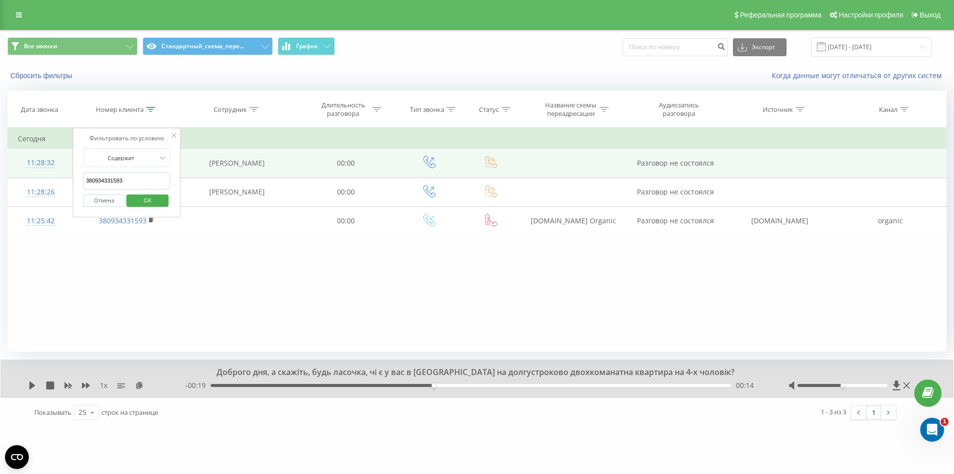
click at [121, 180] on input "380934331593" at bounding box center [126, 180] width 87 height 17
paste input "67500631"
click at [145, 199] on span "OK" at bounding box center [148, 199] width 28 height 15
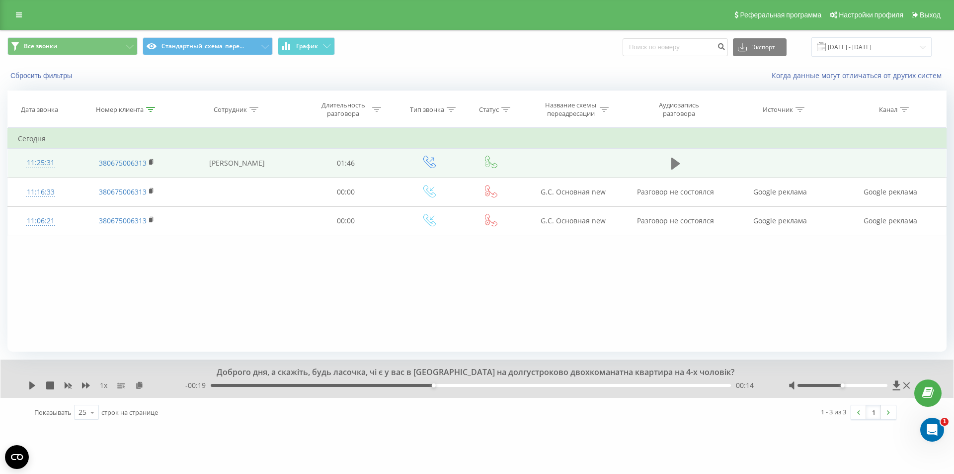
click at [677, 166] on icon at bounding box center [675, 164] width 9 height 14
drag, startPoint x: 244, startPoint y: 384, endPoint x: 389, endPoint y: 372, distance: 146.1
click at [245, 384] on div "00:00" at bounding box center [471, 385] width 520 height 3
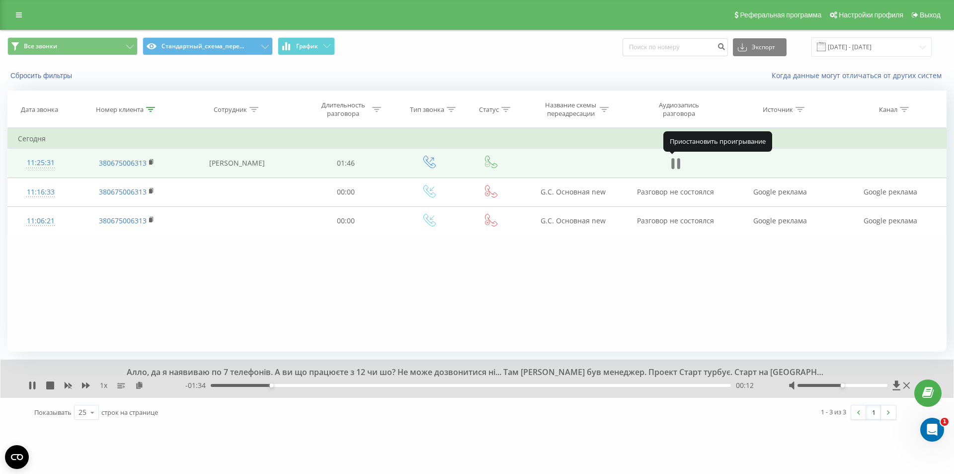
click at [677, 164] on icon at bounding box center [678, 163] width 3 height 11
click at [148, 110] on icon at bounding box center [150, 109] width 9 height 5
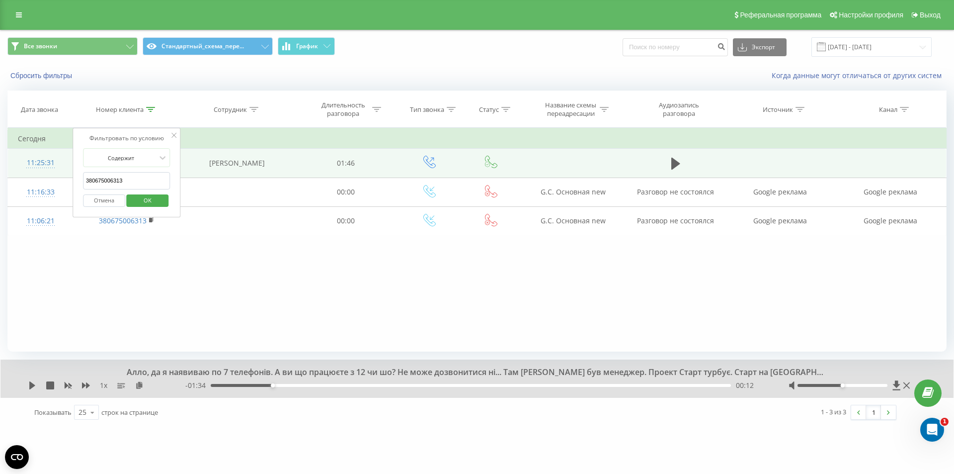
click at [109, 181] on input "380675006313" at bounding box center [126, 180] width 87 height 17
paste input "68729"
click at [155, 199] on span "OK" at bounding box center [148, 199] width 28 height 15
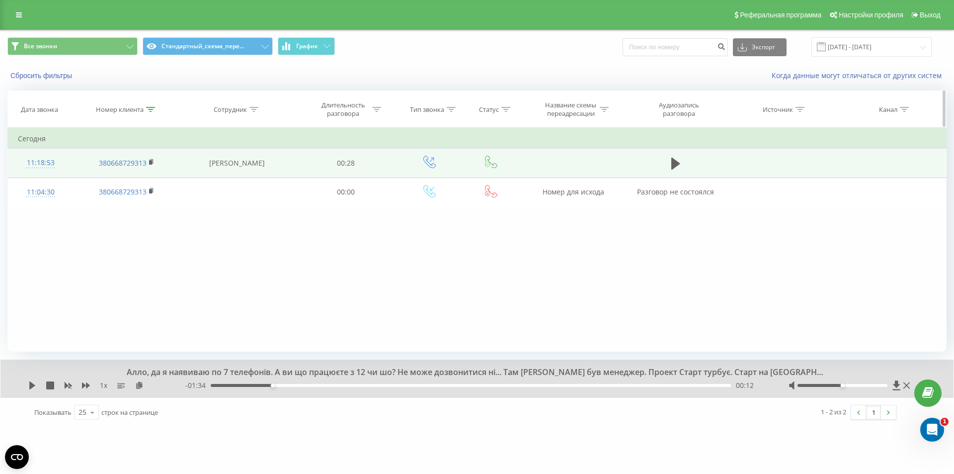
click at [150, 109] on icon at bounding box center [150, 109] width 9 height 5
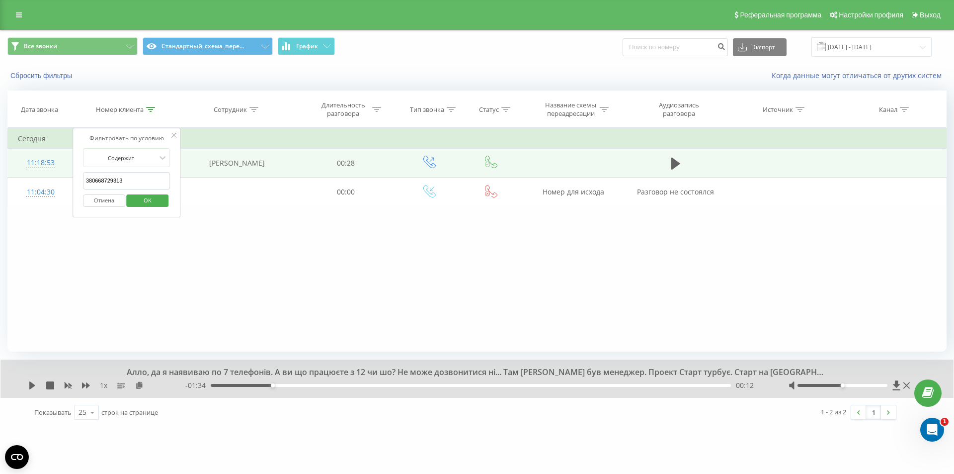
click at [131, 171] on form "Содержит 380668729313 Отмена OK" at bounding box center [126, 180] width 87 height 64
click at [134, 181] on input "380668729313" at bounding box center [126, 180] width 87 height 17
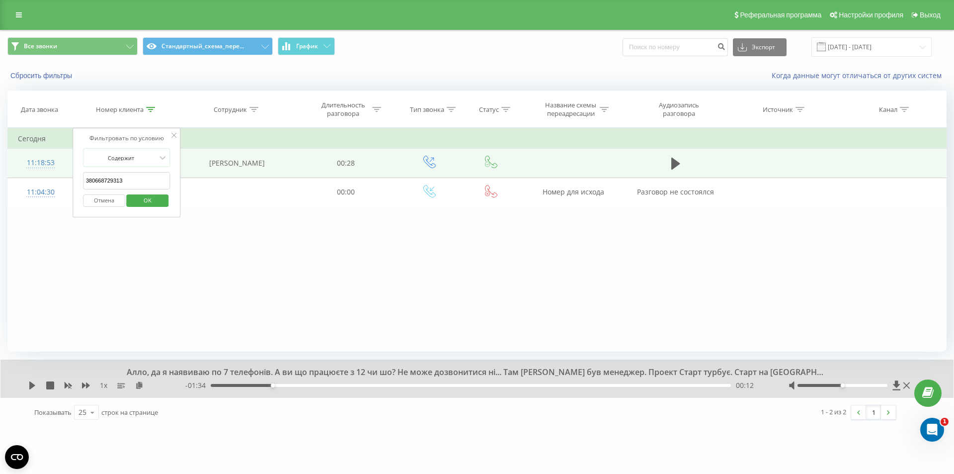
click at [134, 181] on input "380668729313" at bounding box center [126, 180] width 87 height 17
paste input "738094929"
click at [146, 200] on span "OK" at bounding box center [148, 199] width 28 height 15
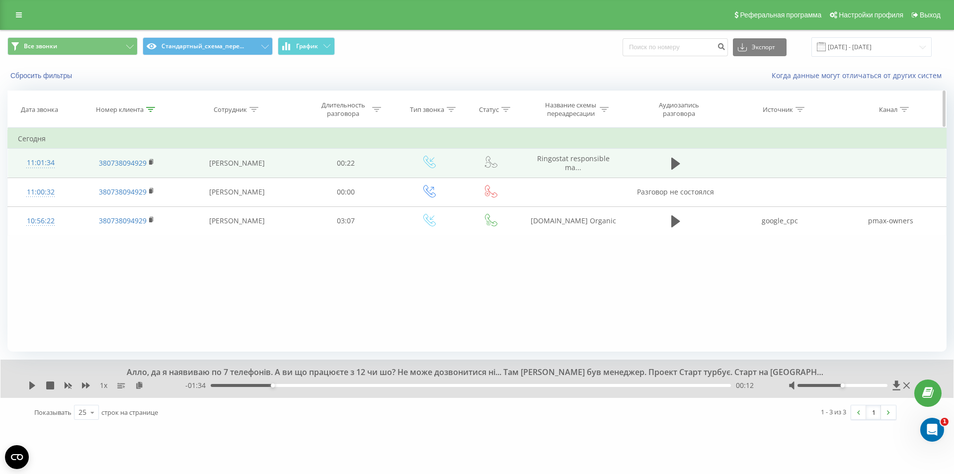
click at [154, 108] on icon at bounding box center [150, 109] width 9 height 5
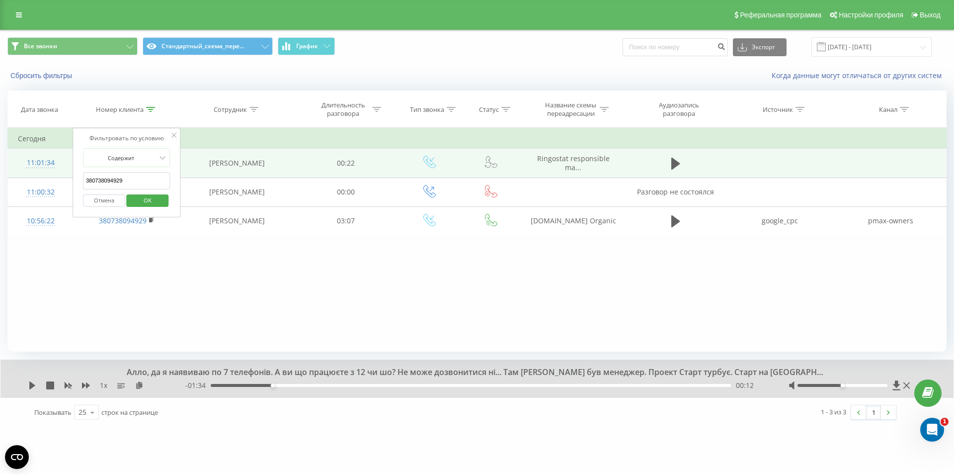
click at [128, 178] on input "380738094929" at bounding box center [126, 180] width 87 height 17
paste input "962090061"
click at [147, 202] on span "OK" at bounding box center [148, 199] width 28 height 15
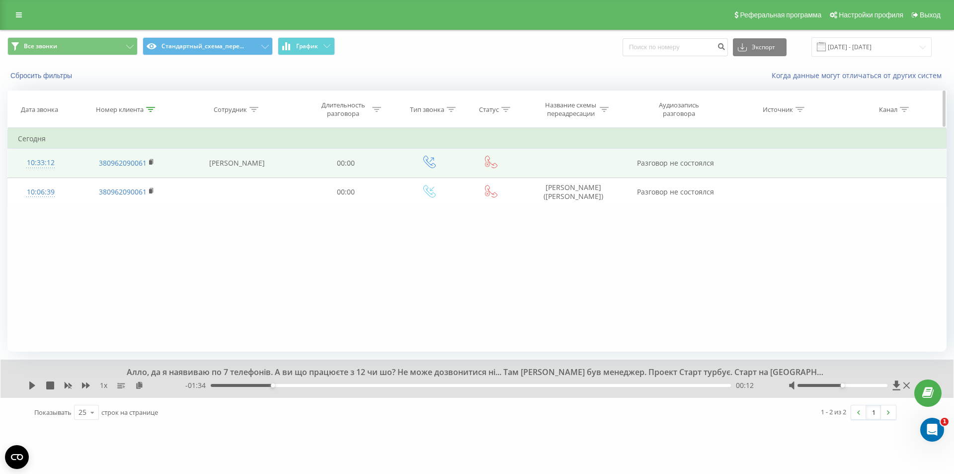
click at [151, 110] on icon at bounding box center [150, 109] width 9 height 5
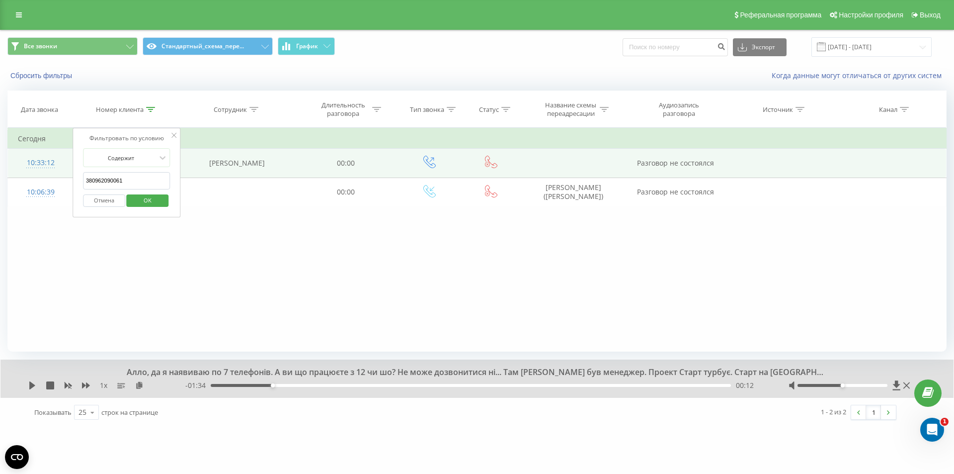
click at [132, 180] on input "380962090061" at bounding box center [126, 180] width 87 height 17
paste input "676564434"
click at [146, 200] on span "OK" at bounding box center [148, 199] width 28 height 15
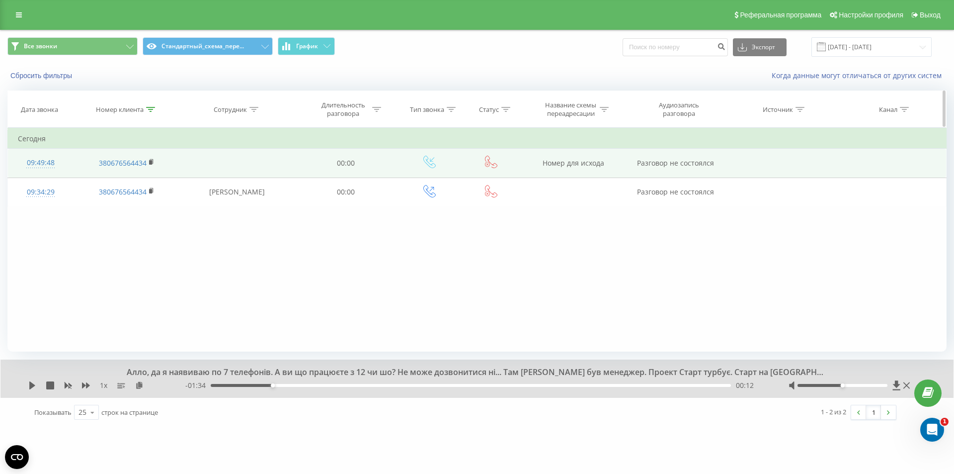
click at [149, 108] on icon at bounding box center [150, 109] width 9 height 5
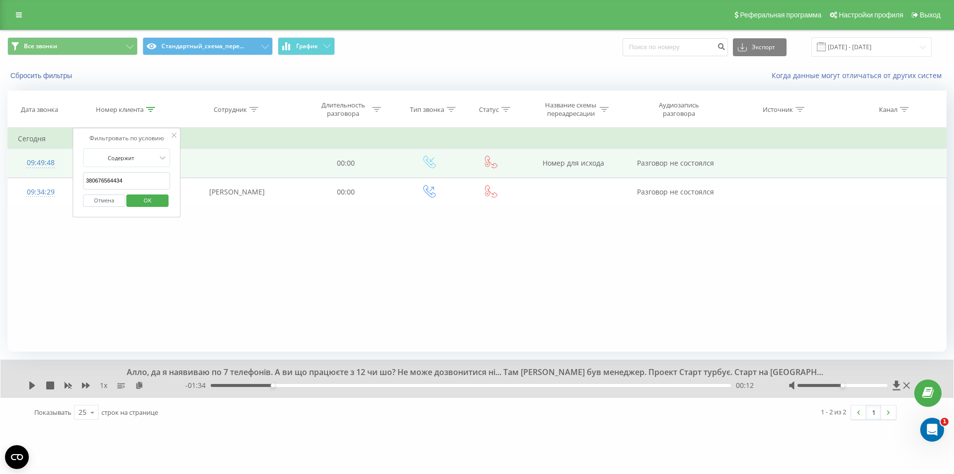
click at [124, 176] on input "380676564434" at bounding box center [126, 180] width 87 height 17
paste input "950138895"
click at [145, 199] on span "OK" at bounding box center [148, 199] width 28 height 15
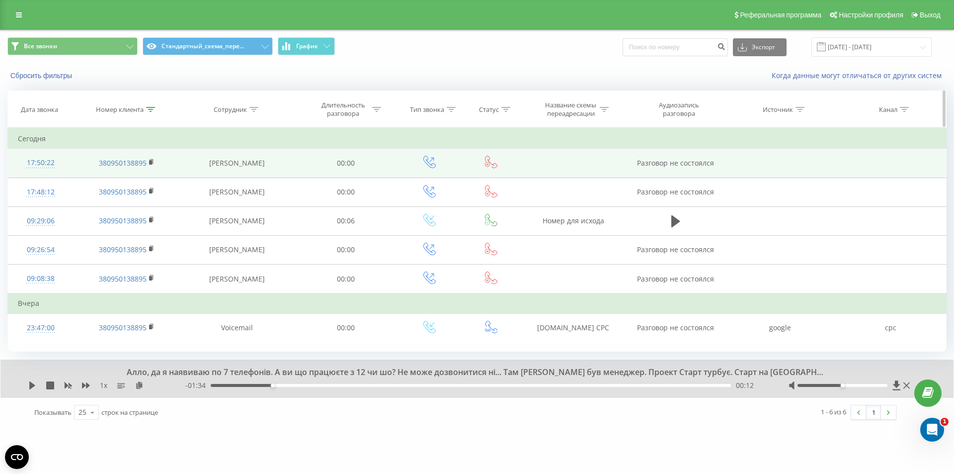
click at [151, 109] on icon at bounding box center [150, 109] width 9 height 5
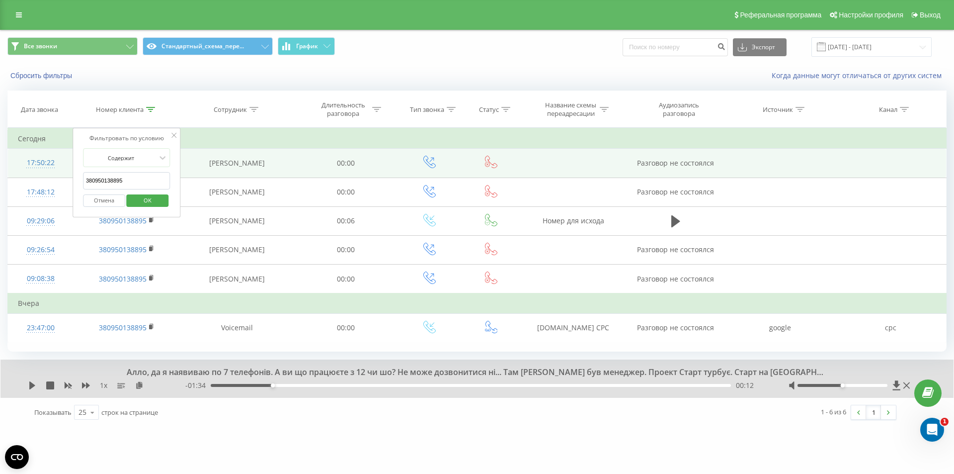
click at [137, 175] on input "380950138895" at bounding box center [126, 180] width 87 height 17
paste input "86072536"
click at [153, 199] on span "OK" at bounding box center [148, 199] width 28 height 15
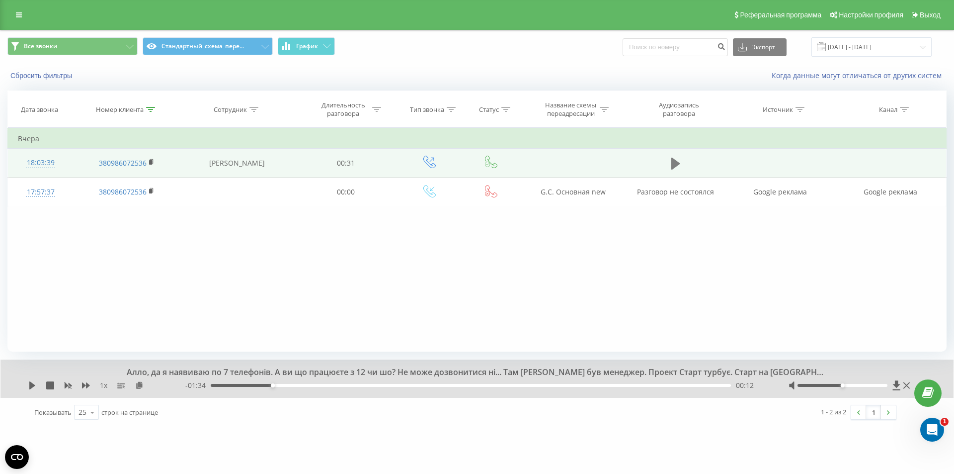
click at [678, 162] on icon at bounding box center [675, 164] width 9 height 14
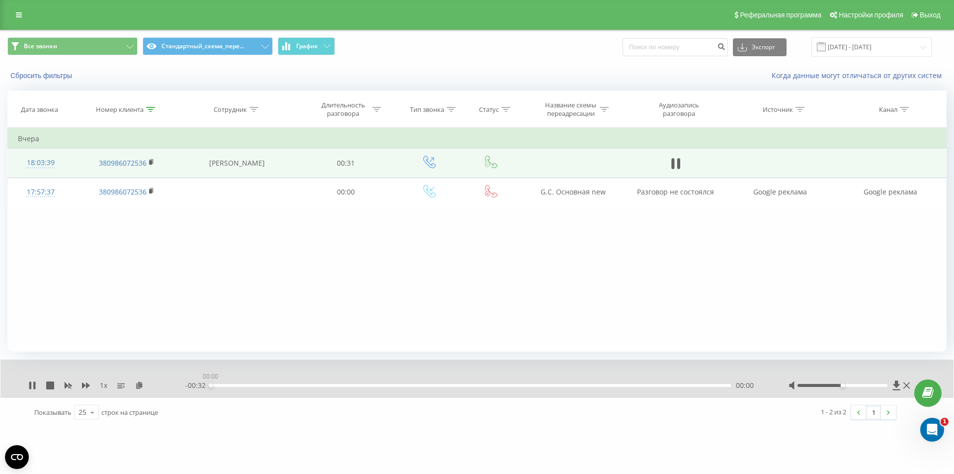
click at [275, 387] on div "00:00" at bounding box center [471, 385] width 520 height 3
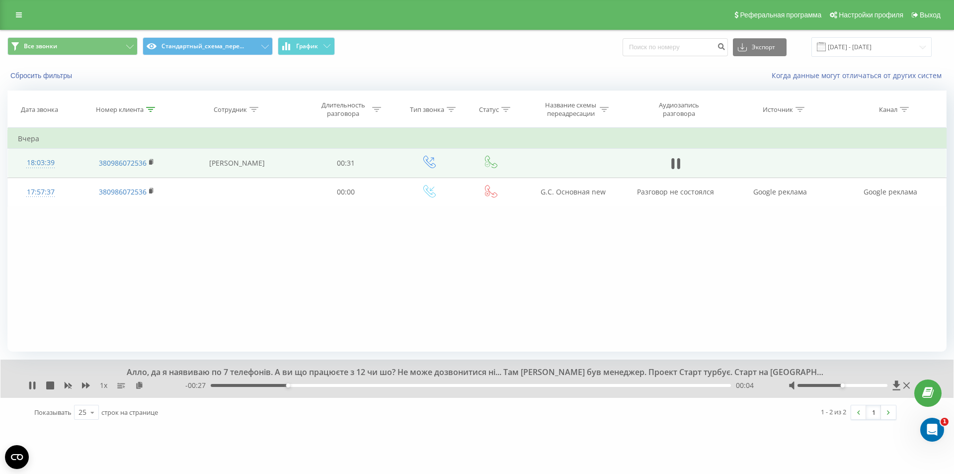
click at [335, 384] on div "00:04" at bounding box center [471, 385] width 520 height 3
click at [676, 160] on icon at bounding box center [675, 164] width 9 height 14
drag, startPoint x: 147, startPoint y: 110, endPoint x: 143, endPoint y: 141, distance: 31.1
click at [148, 110] on icon at bounding box center [150, 109] width 9 height 5
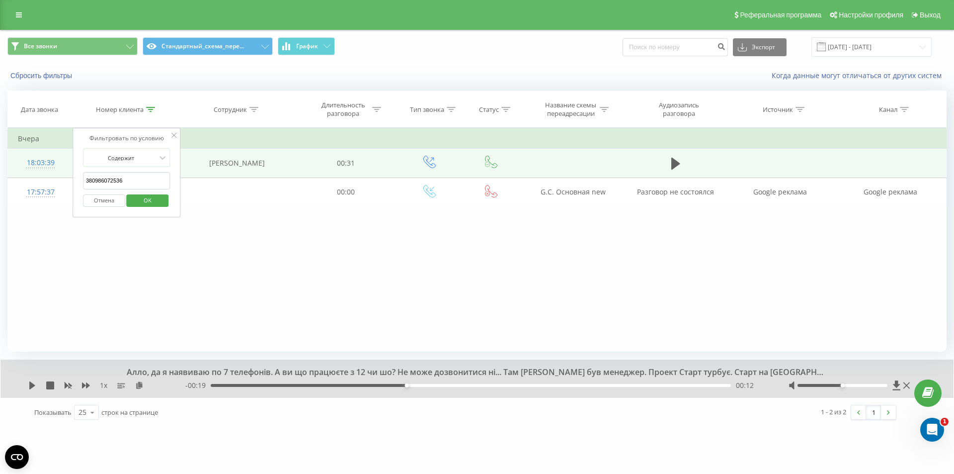
click at [129, 174] on input "380986072536" at bounding box center [126, 180] width 87 height 17
paste input "73749793"
click at [149, 201] on span "OK" at bounding box center [148, 199] width 28 height 15
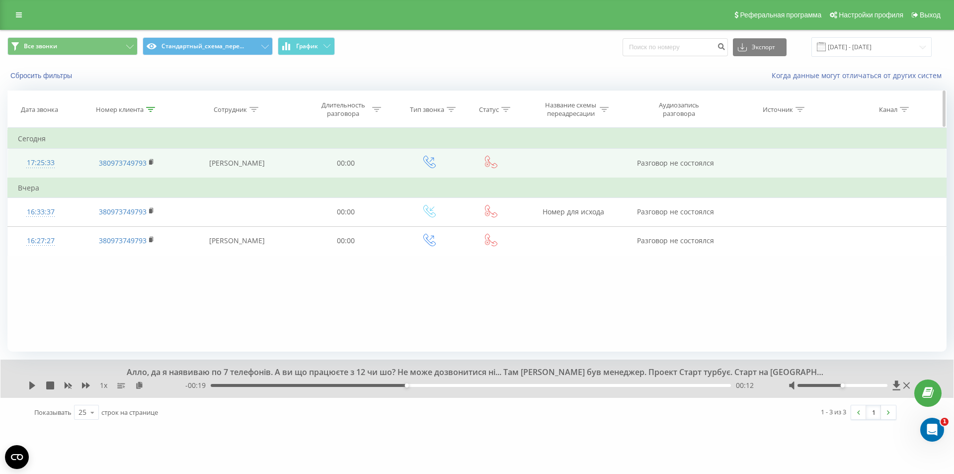
click at [149, 107] on icon at bounding box center [150, 109] width 9 height 5
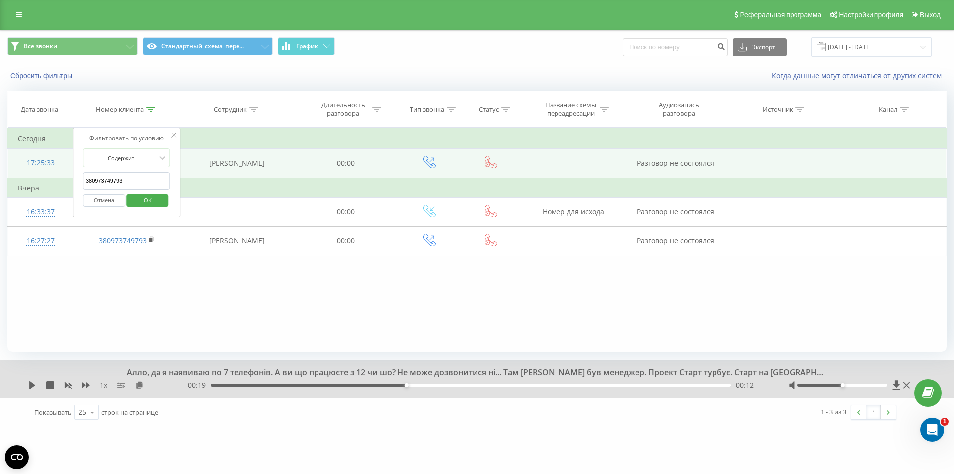
click at [132, 179] on input "380973749793" at bounding box center [126, 180] width 87 height 17
paste input "638676328"
click at [148, 199] on span "OK" at bounding box center [148, 199] width 28 height 15
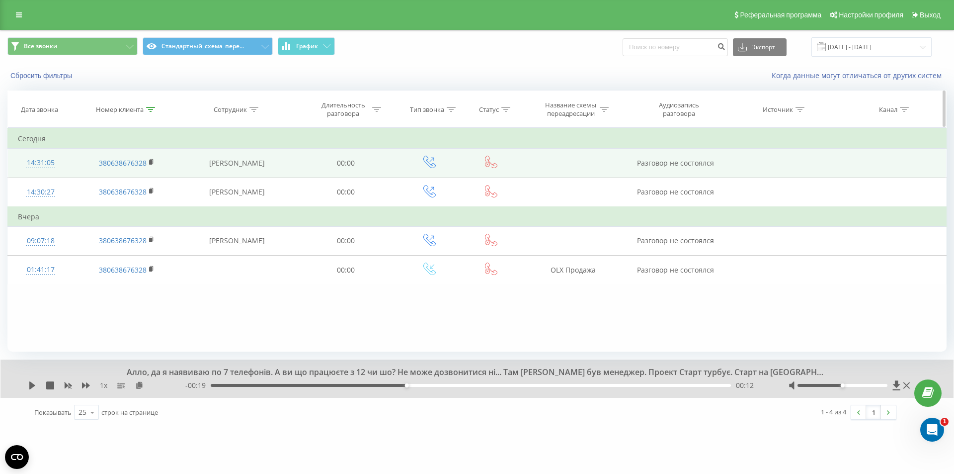
click at [151, 110] on icon at bounding box center [150, 109] width 9 height 5
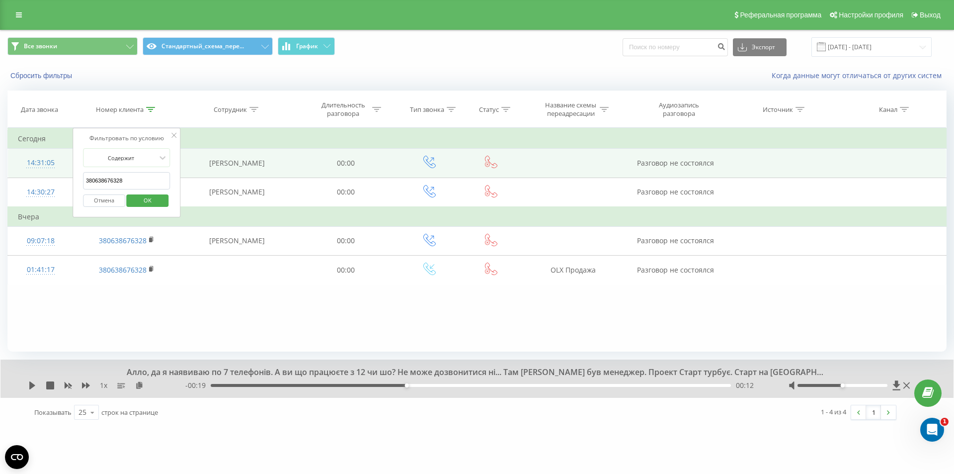
click at [127, 183] on input "380638676328" at bounding box center [126, 180] width 87 height 17
paste input "977106637"
type input "380977106637"
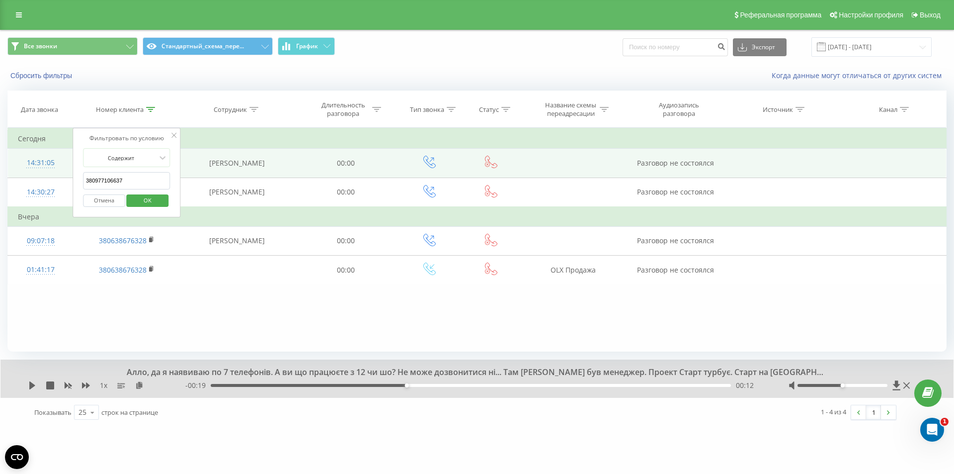
click at [146, 200] on span "OK" at bounding box center [148, 199] width 28 height 15
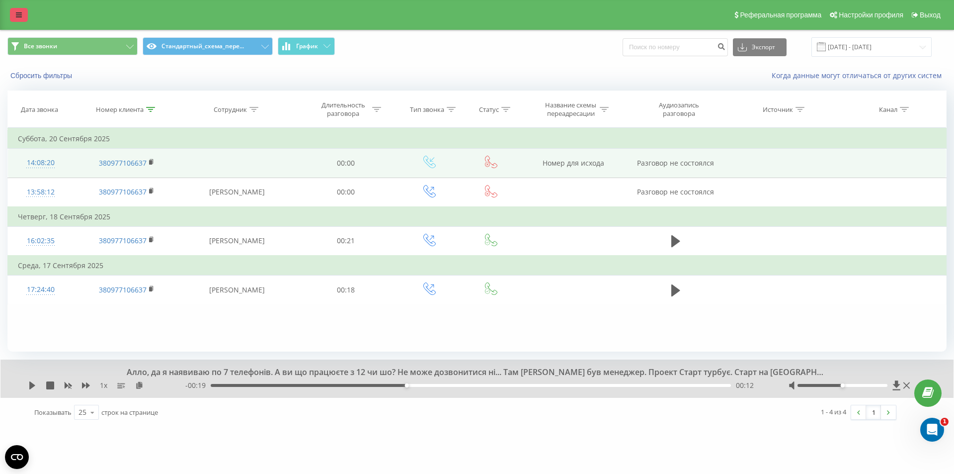
click at [13, 13] on link at bounding box center [19, 15] width 18 height 14
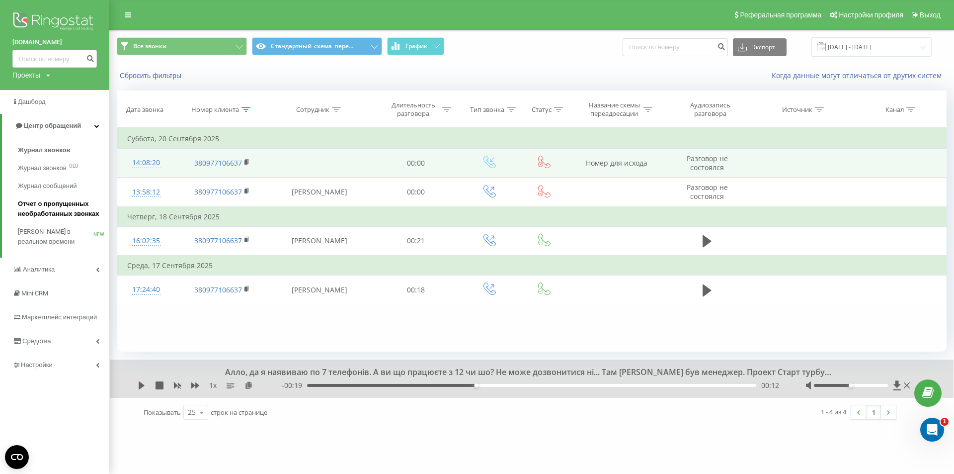
click at [43, 212] on span "Отчет о пропущенных необработанных звонках" at bounding box center [61, 209] width 86 height 20
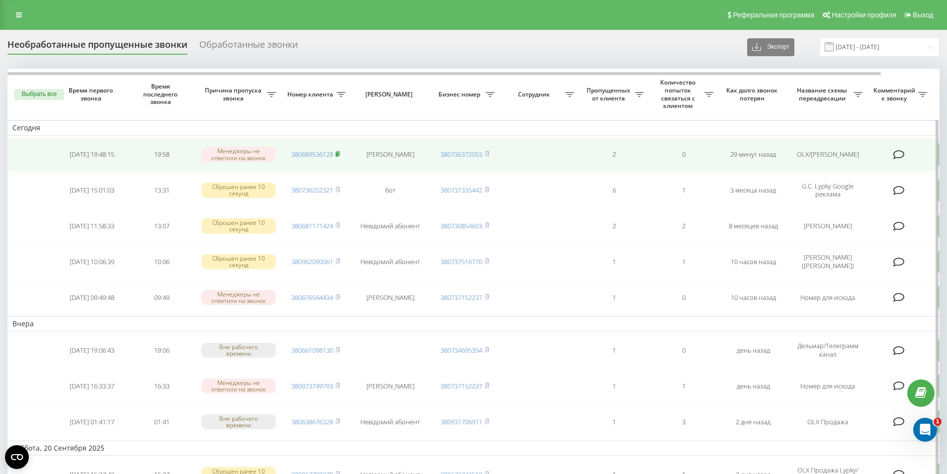
click at [338, 155] on rect at bounding box center [336, 154] width 3 height 4
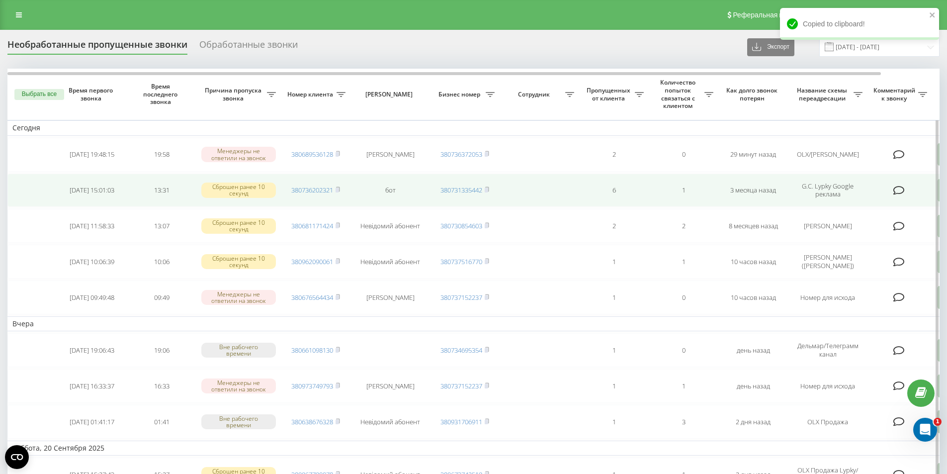
click at [747, 186] on td "3 месяца назад" at bounding box center [753, 190] width 70 height 34
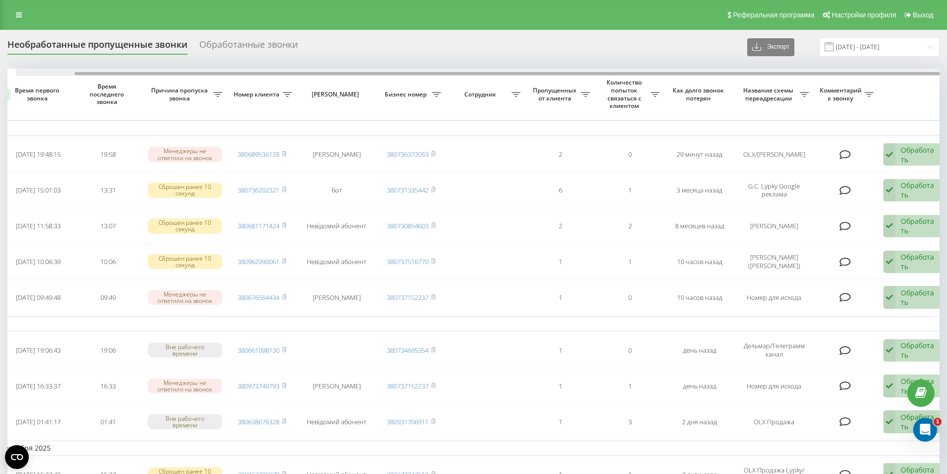
scroll to position [0, 62]
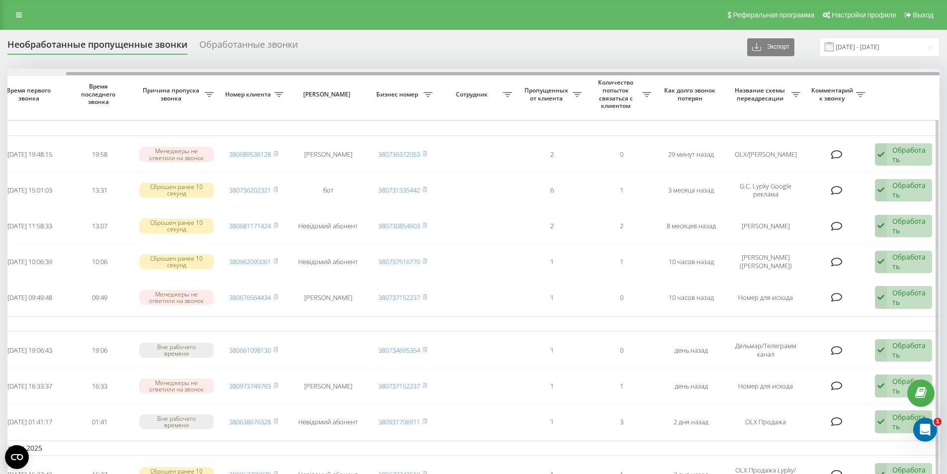
drag, startPoint x: 702, startPoint y: 75, endPoint x: 841, endPoint y: 134, distance: 150.8
click at [803, 76] on div at bounding box center [473, 72] width 932 height 7
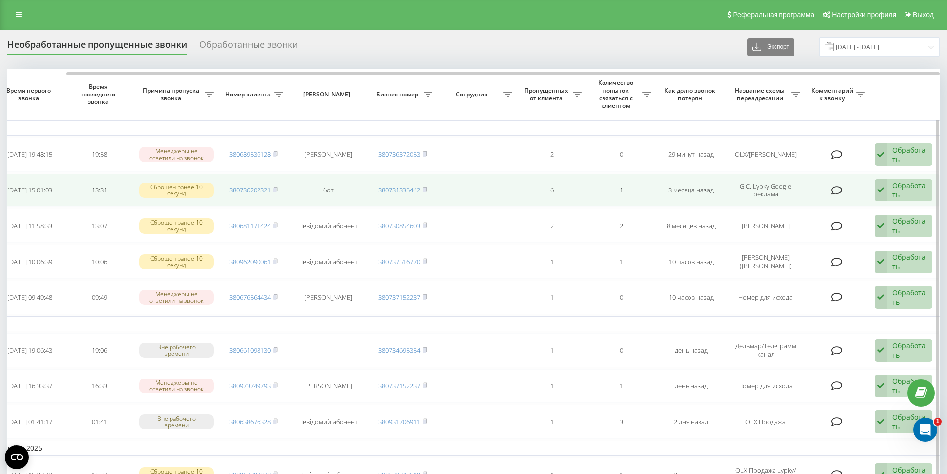
click at [904, 198] on div "Обработать" at bounding box center [909, 189] width 34 height 19
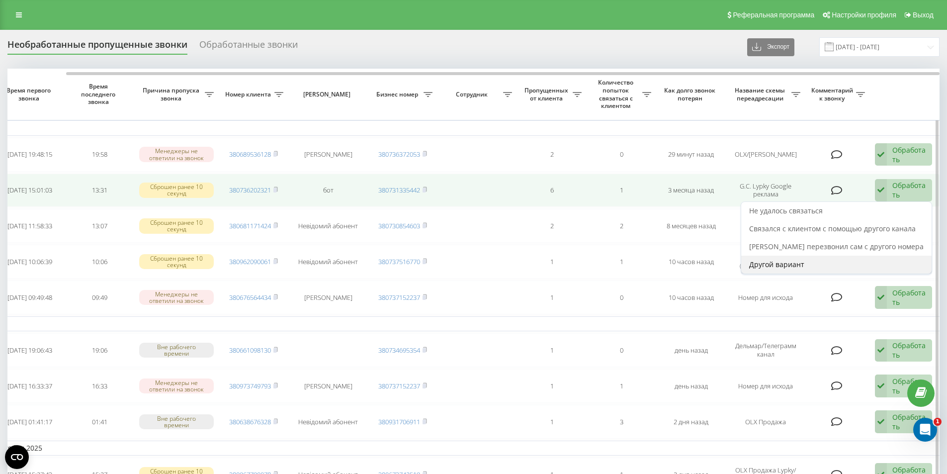
click at [802, 265] on span "Другой вариант" at bounding box center [776, 263] width 55 height 9
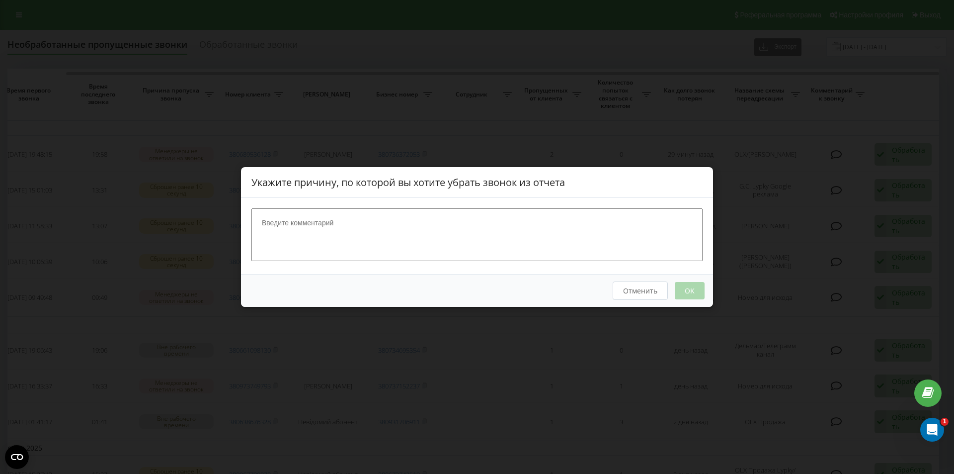
click at [322, 219] on textarea at bounding box center [476, 234] width 451 height 53
type textarea "Бот"
click at [692, 288] on button "OK" at bounding box center [690, 290] width 30 height 17
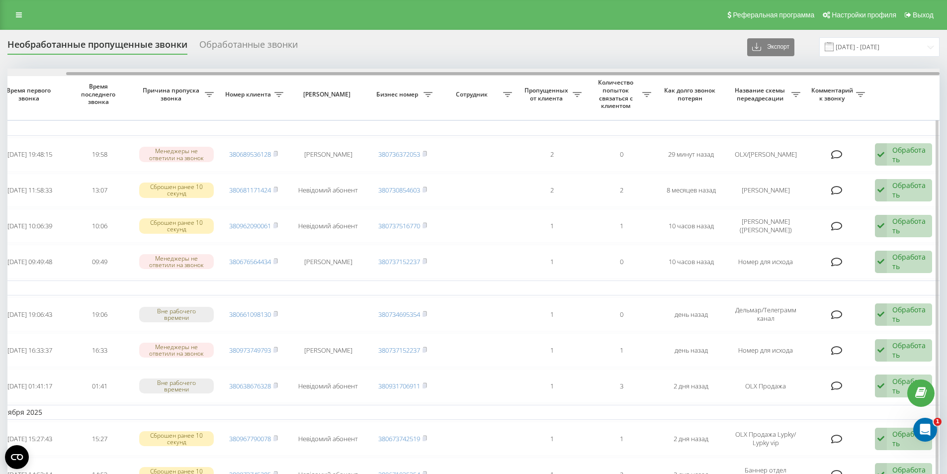
drag, startPoint x: 381, startPoint y: 74, endPoint x: 496, endPoint y: 76, distance: 114.3
click at [496, 76] on div at bounding box center [473, 72] width 932 height 7
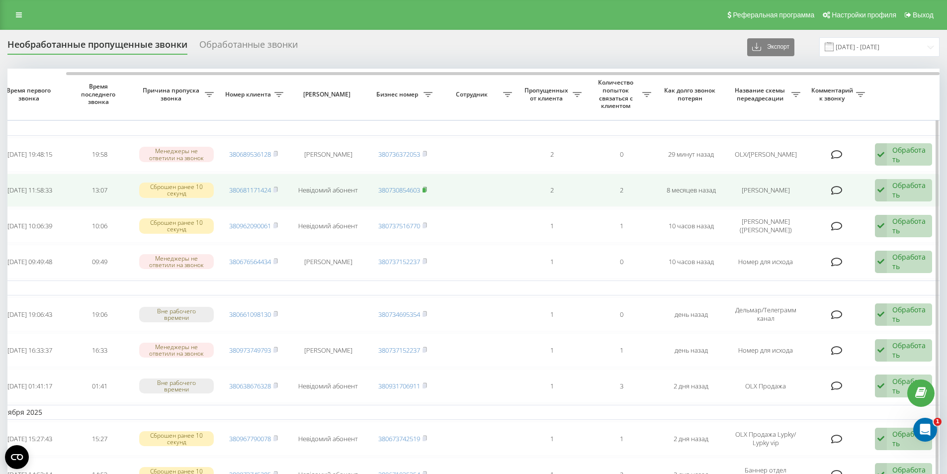
click at [425, 189] on rect at bounding box center [423, 190] width 3 height 4
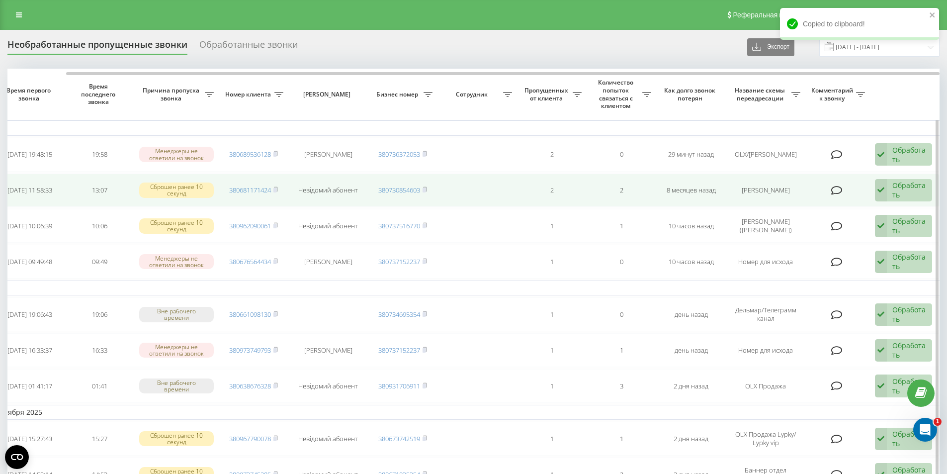
click at [888, 194] on div "Обработать Не удалось связаться Связался с клиентом с помощью другого канала Кл…" at bounding box center [903, 190] width 57 height 23
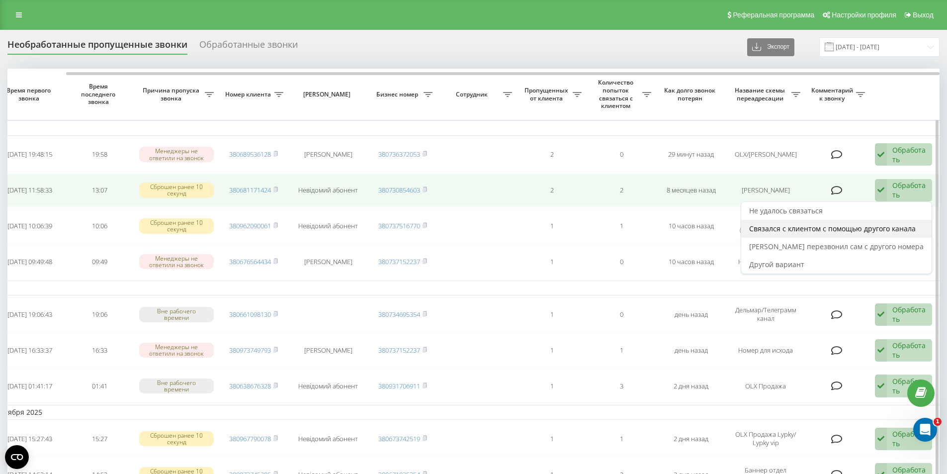
click at [799, 231] on span "Связался с клиентом с помощью другого канала" at bounding box center [832, 228] width 167 height 9
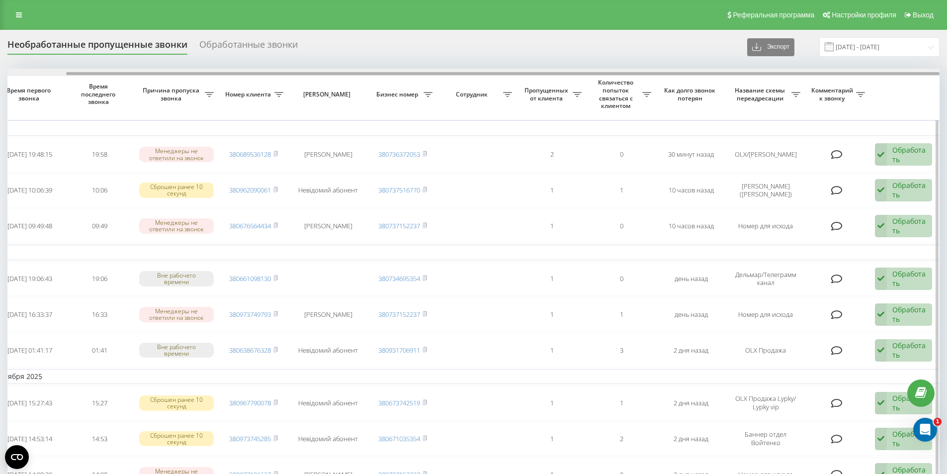
drag, startPoint x: 411, startPoint y: 72, endPoint x: 649, endPoint y: 95, distance: 239.2
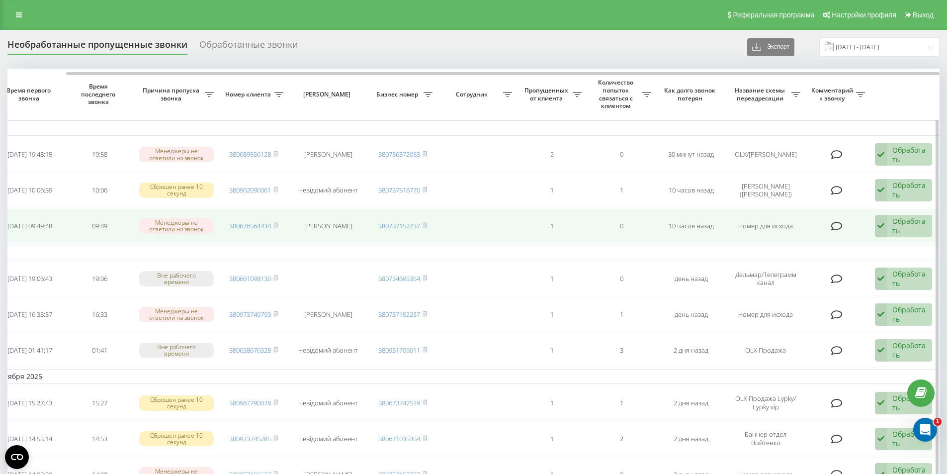
click at [904, 229] on div "Обработать" at bounding box center [909, 225] width 34 height 19
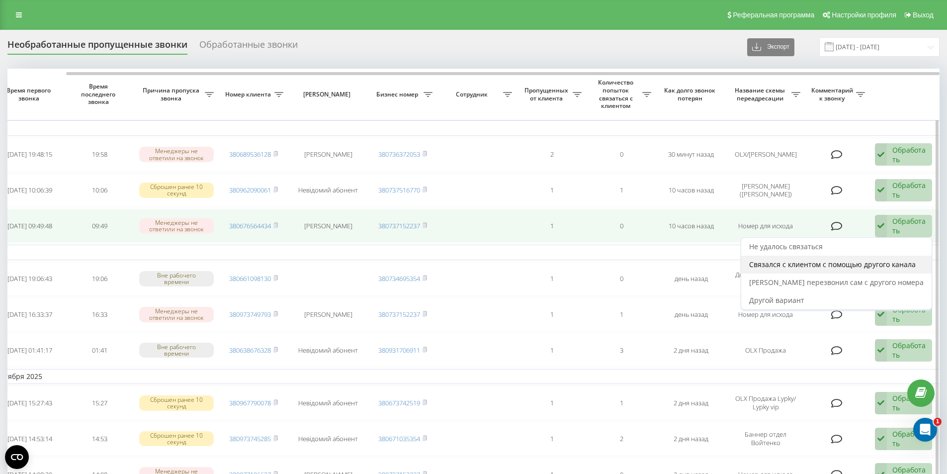
click at [788, 264] on span "Связался с клиентом с помощью другого канала" at bounding box center [832, 263] width 167 height 9
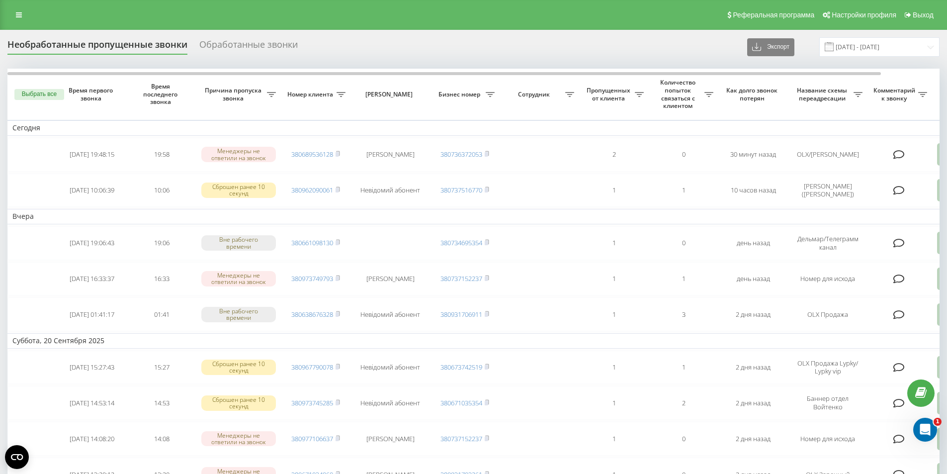
click at [19, 16] on icon at bounding box center [19, 14] width 6 height 7
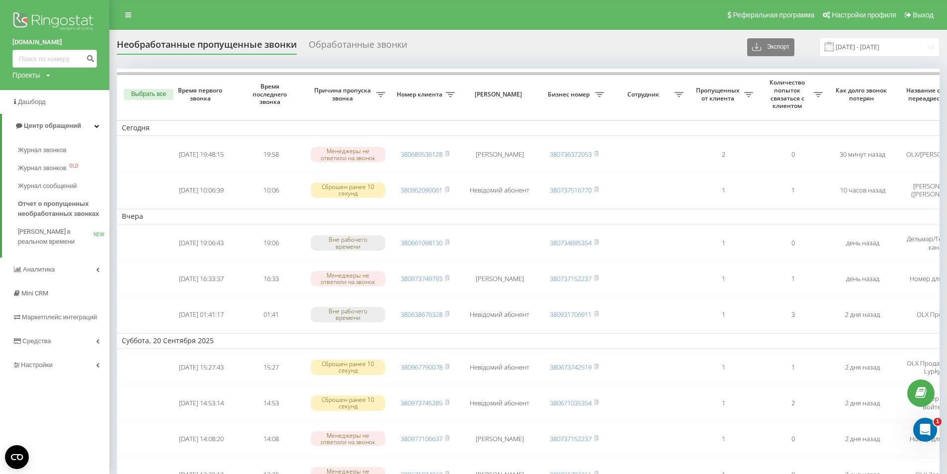
drag, startPoint x: 29, startPoint y: 150, endPoint x: 133, endPoint y: 54, distance: 141.0
click at [30, 150] on span "Журнал звонков" at bounding box center [42, 150] width 49 height 10
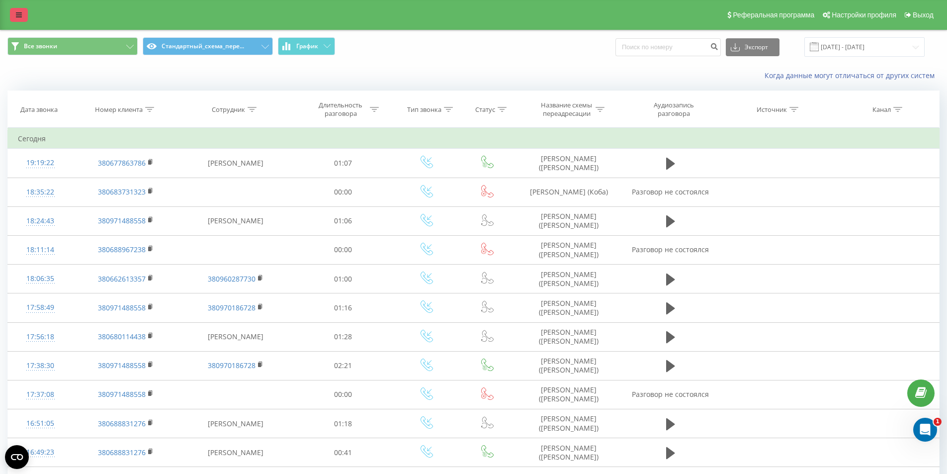
click at [18, 14] on icon at bounding box center [19, 14] width 6 height 7
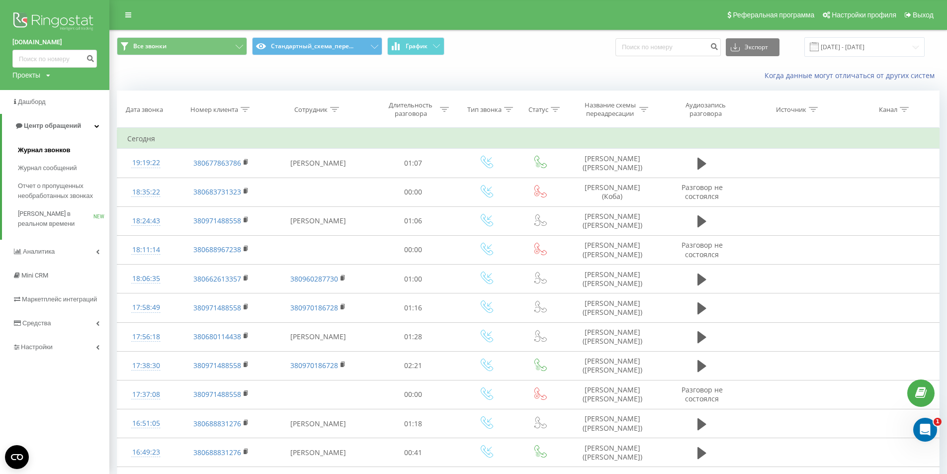
click at [42, 146] on span "Журнал звонков" at bounding box center [44, 150] width 52 height 10
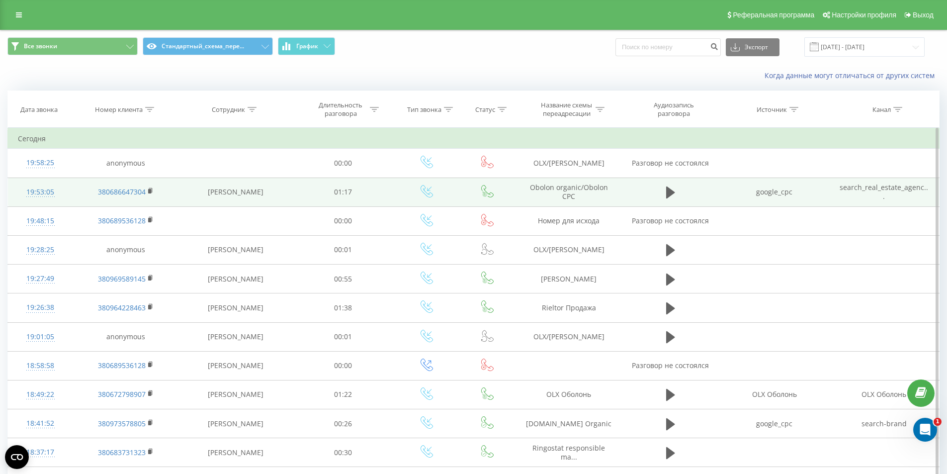
drag, startPoint x: 194, startPoint y: 195, endPoint x: 208, endPoint y: 182, distance: 19.0
click at [194, 195] on td "[PERSON_NAME]" at bounding box center [235, 191] width 114 height 29
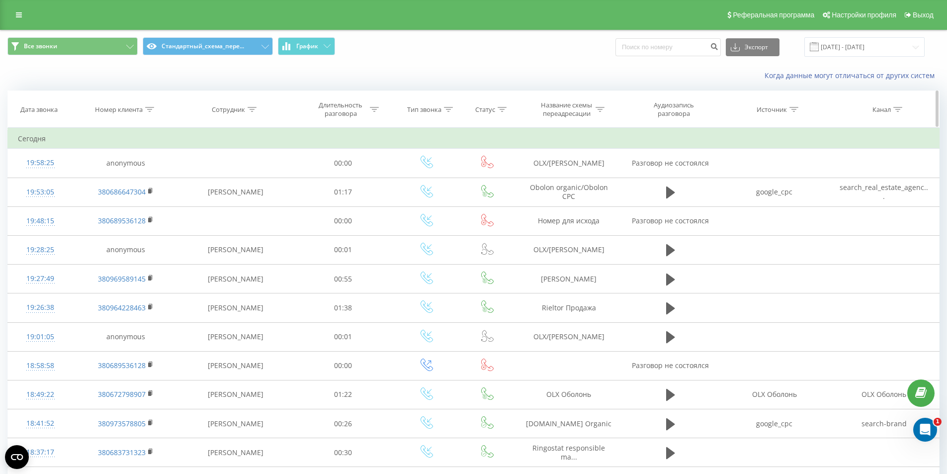
click at [148, 107] on icon at bounding box center [149, 109] width 9 height 5
click at [123, 181] on input "text" at bounding box center [125, 180] width 87 height 17
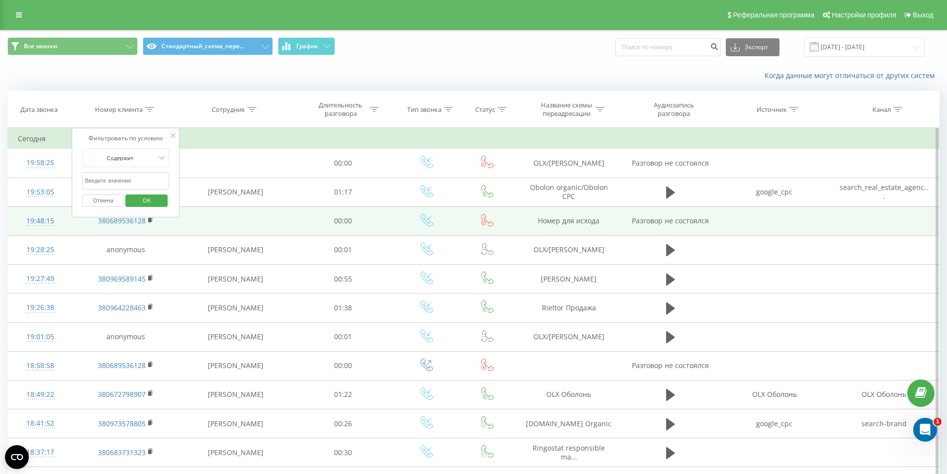
click at [325, 227] on td "00:00" at bounding box center [343, 220] width 102 height 29
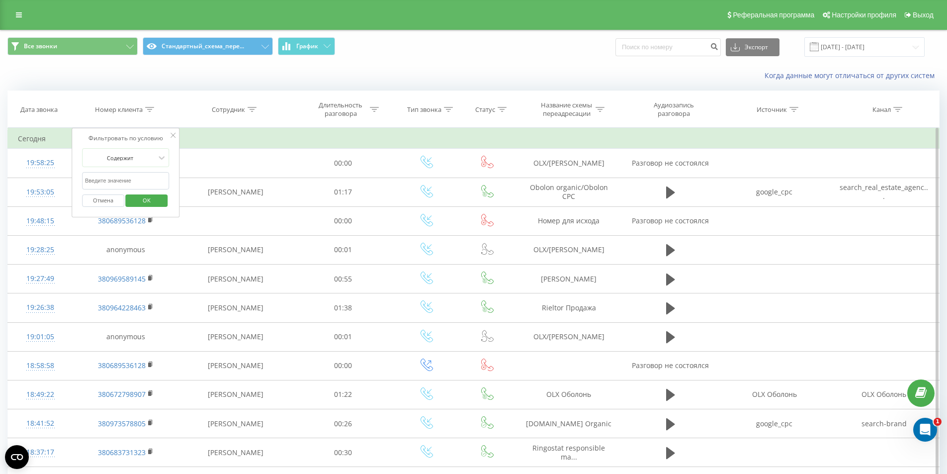
click at [114, 177] on input "text" at bounding box center [125, 180] width 87 height 17
paste input "380689536128"
type input "380689536128"
click at [148, 199] on span "OK" at bounding box center [147, 199] width 28 height 15
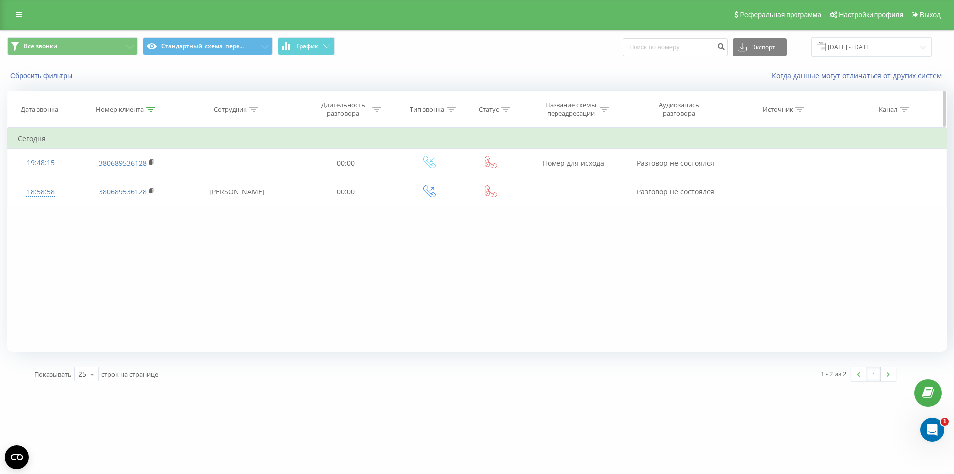
click at [152, 112] on div at bounding box center [150, 109] width 9 height 8
click at [113, 198] on button "Отмена" at bounding box center [104, 200] width 42 height 12
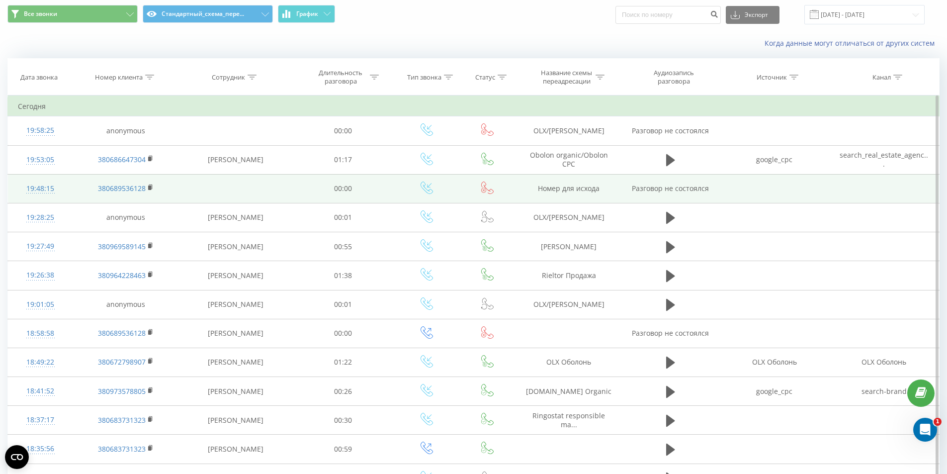
scroll to position [50, 0]
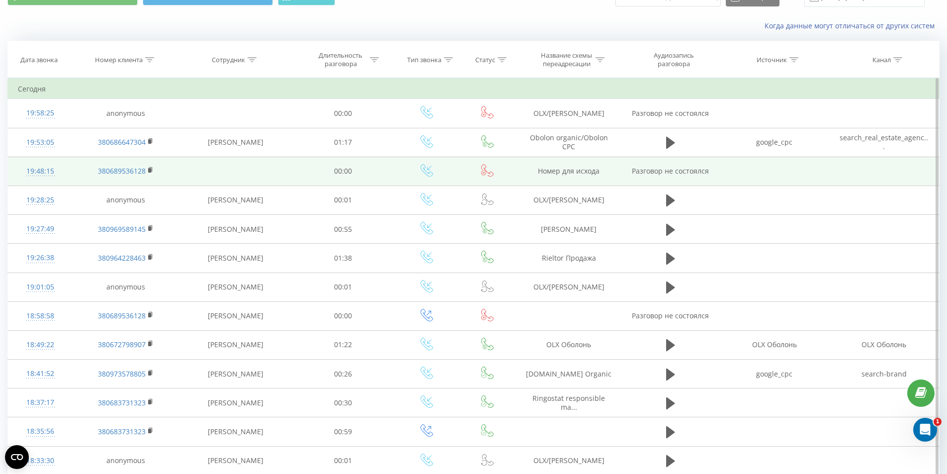
click at [231, 184] on td at bounding box center [235, 171] width 114 height 29
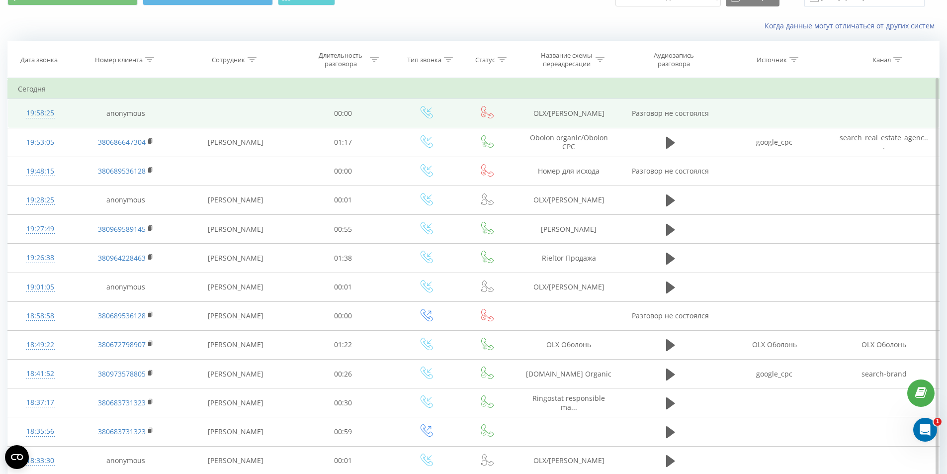
click at [207, 121] on td at bounding box center [235, 113] width 114 height 29
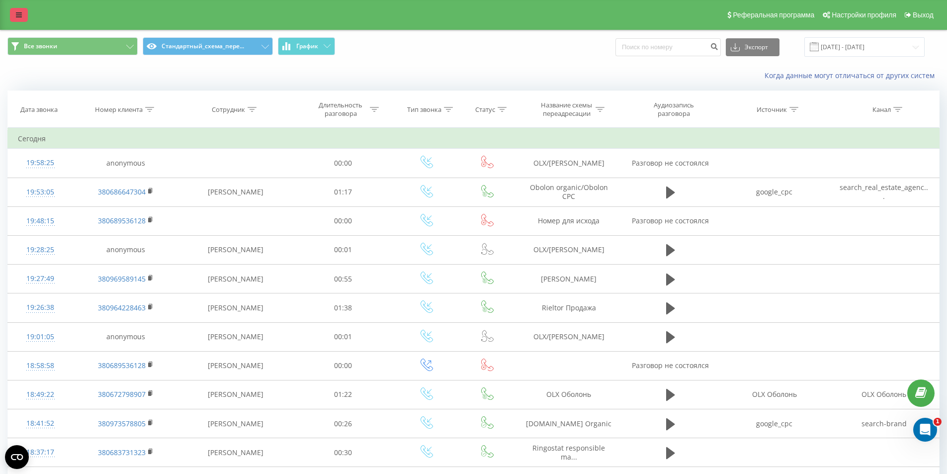
click at [19, 11] on icon at bounding box center [19, 14] width 6 height 7
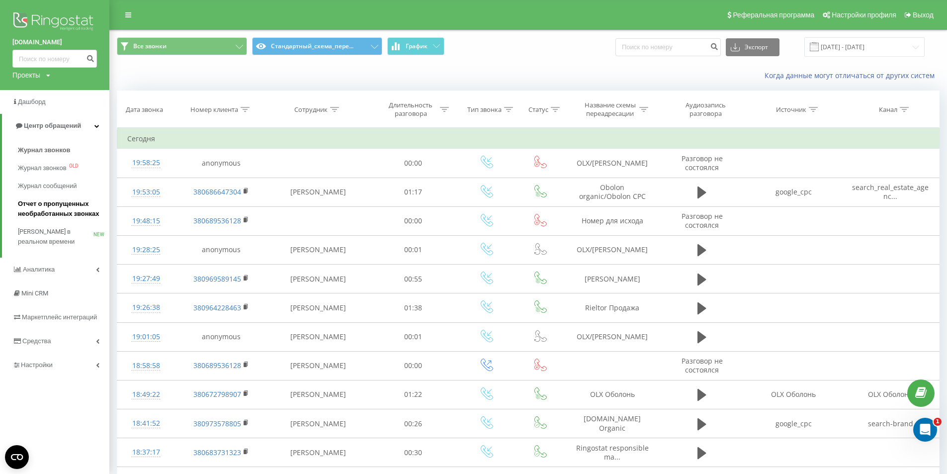
click at [54, 205] on span "Отчет о пропущенных необработанных звонках" at bounding box center [61, 209] width 86 height 20
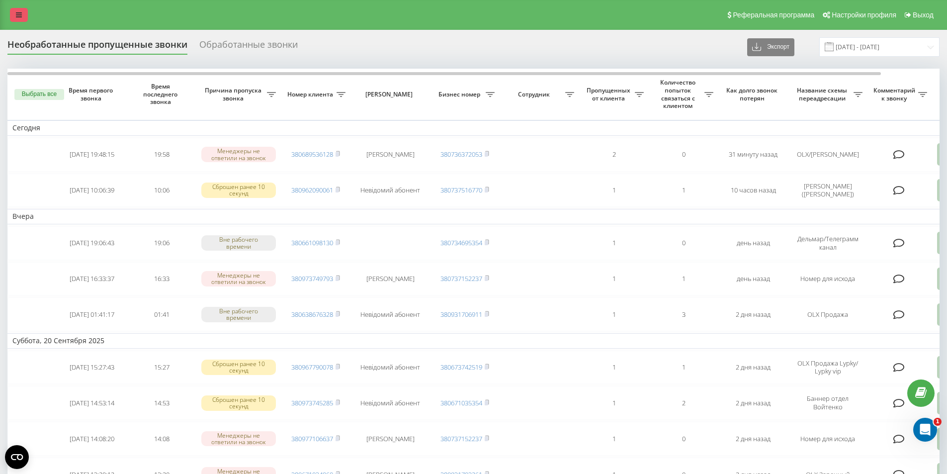
click at [20, 14] on icon at bounding box center [19, 14] width 6 height 7
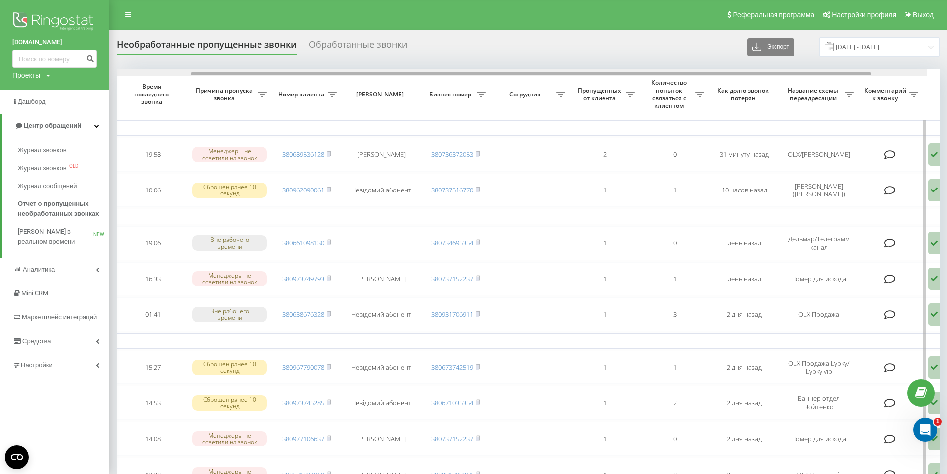
drag, startPoint x: 354, startPoint y: 75, endPoint x: 733, endPoint y: 121, distance: 382.0
click at [506, 76] on div at bounding box center [515, 72] width 823 height 7
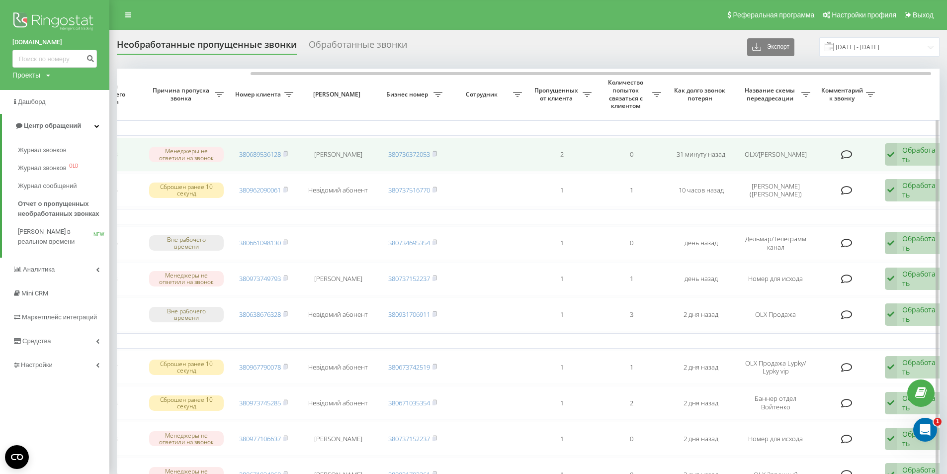
click at [898, 152] on div "Обработать Не удалось связаться Связался с клиентом с помощью другого канала Кл…" at bounding box center [913, 154] width 57 height 23
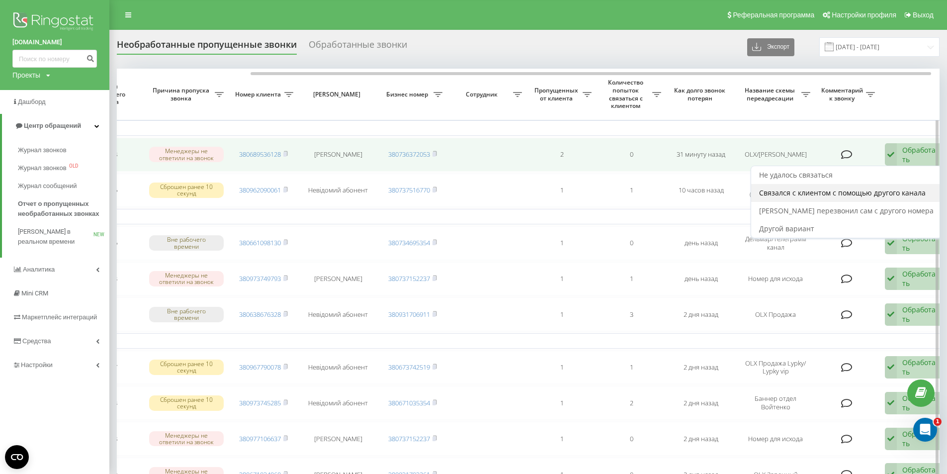
click at [806, 196] on span "Связался с клиентом с помощью другого канала" at bounding box center [842, 192] width 167 height 9
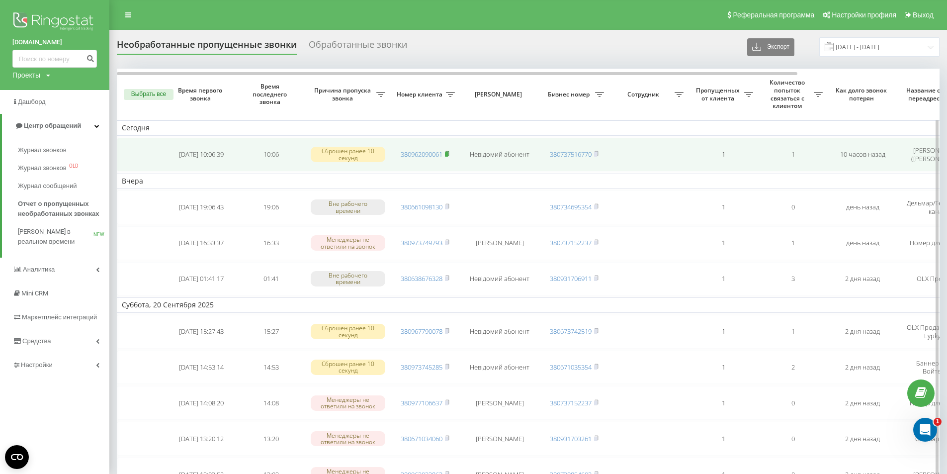
click at [449, 153] on icon at bounding box center [447, 154] width 4 height 6
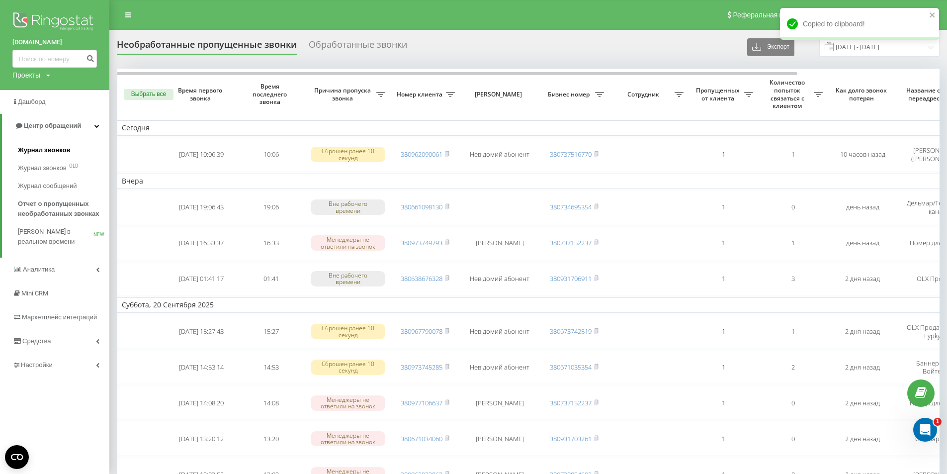
click at [57, 147] on span "Журнал звонков" at bounding box center [44, 150] width 52 height 10
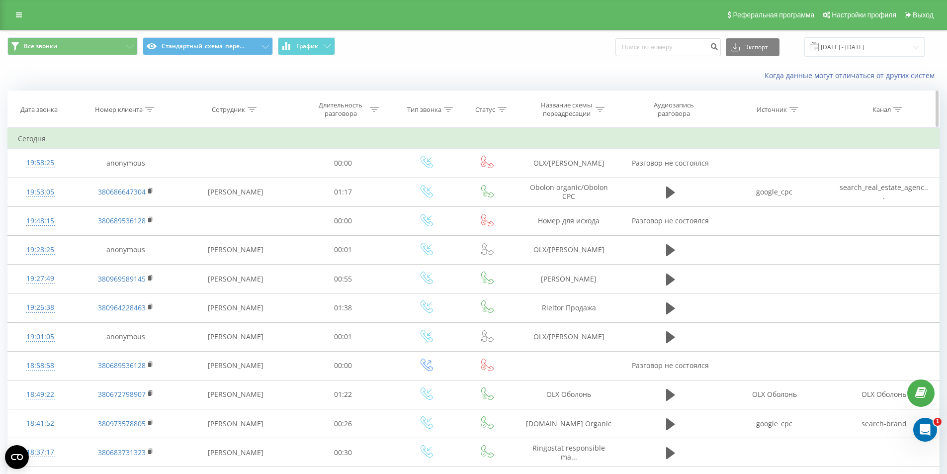
click at [150, 109] on icon at bounding box center [149, 109] width 9 height 5
click at [120, 177] on input "text" at bounding box center [125, 180] width 87 height 17
paste input "380962090061"
type input "380962090061"
click at [144, 197] on span "OK" at bounding box center [147, 199] width 28 height 15
